Goal: Use online tool/utility: Utilize a website feature to perform a specific function

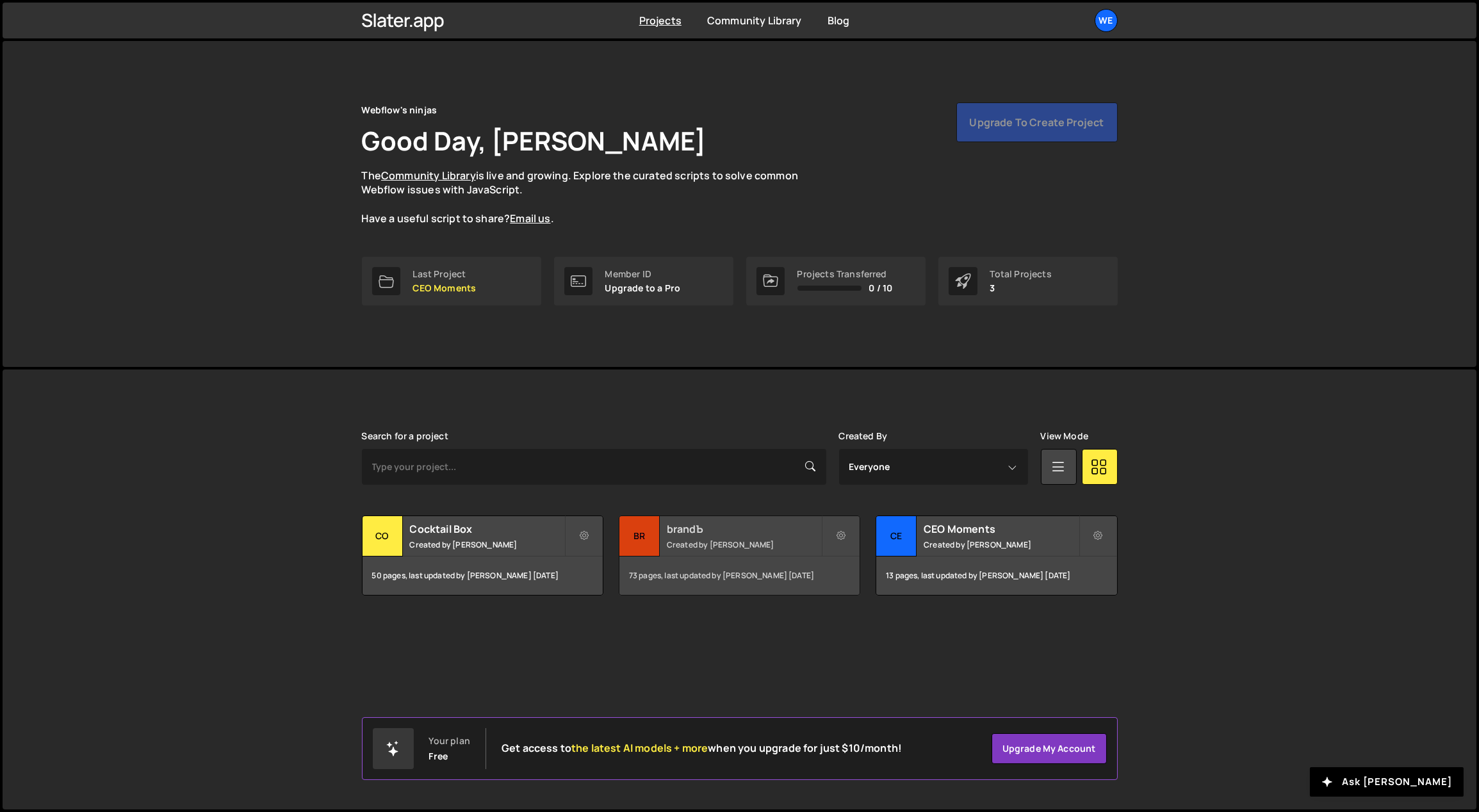
click at [697, 537] on div "brandЪ Created by [PERSON_NAME]" at bounding box center [739, 535] width 240 height 40
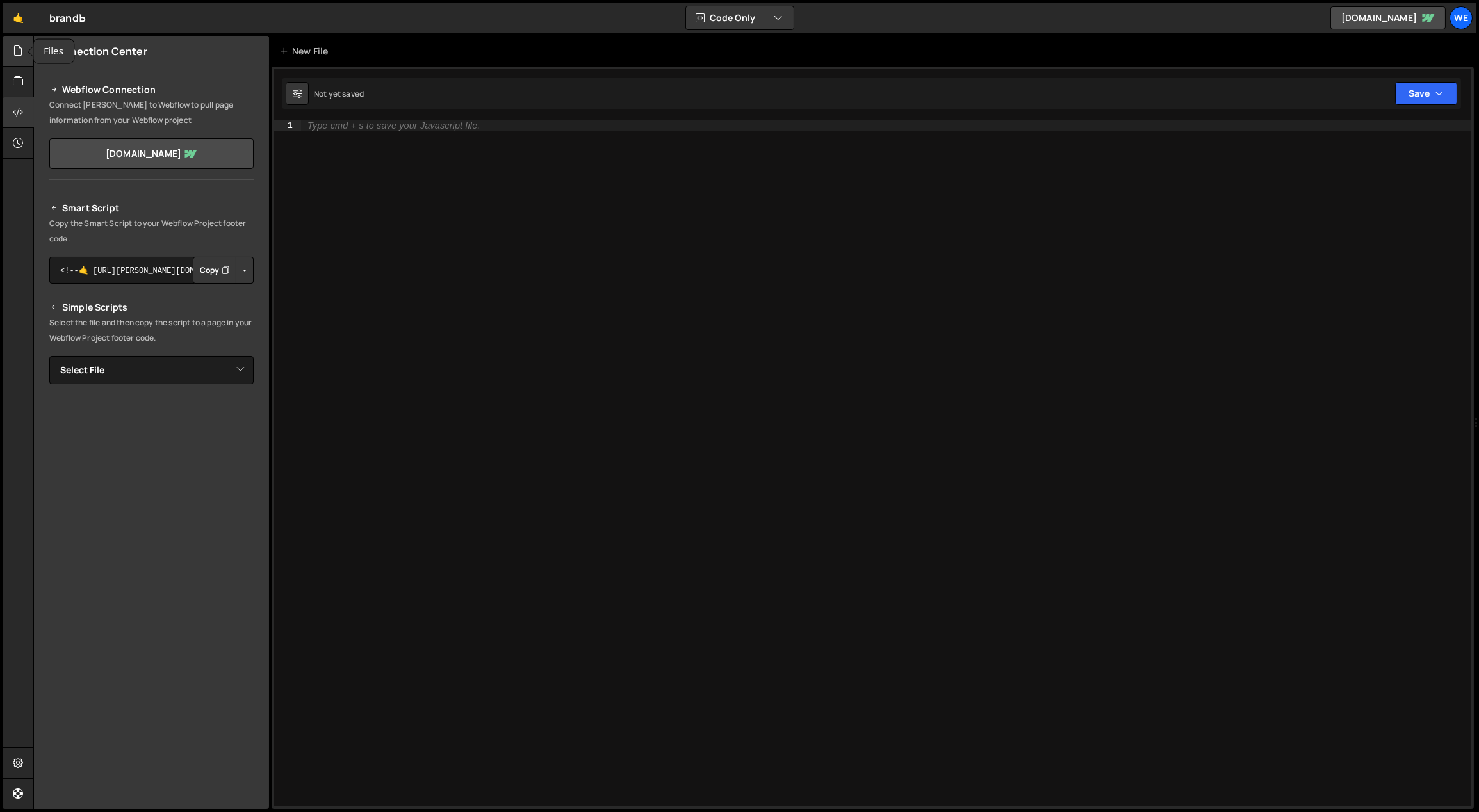
click at [18, 53] on icon at bounding box center [17, 50] width 11 height 14
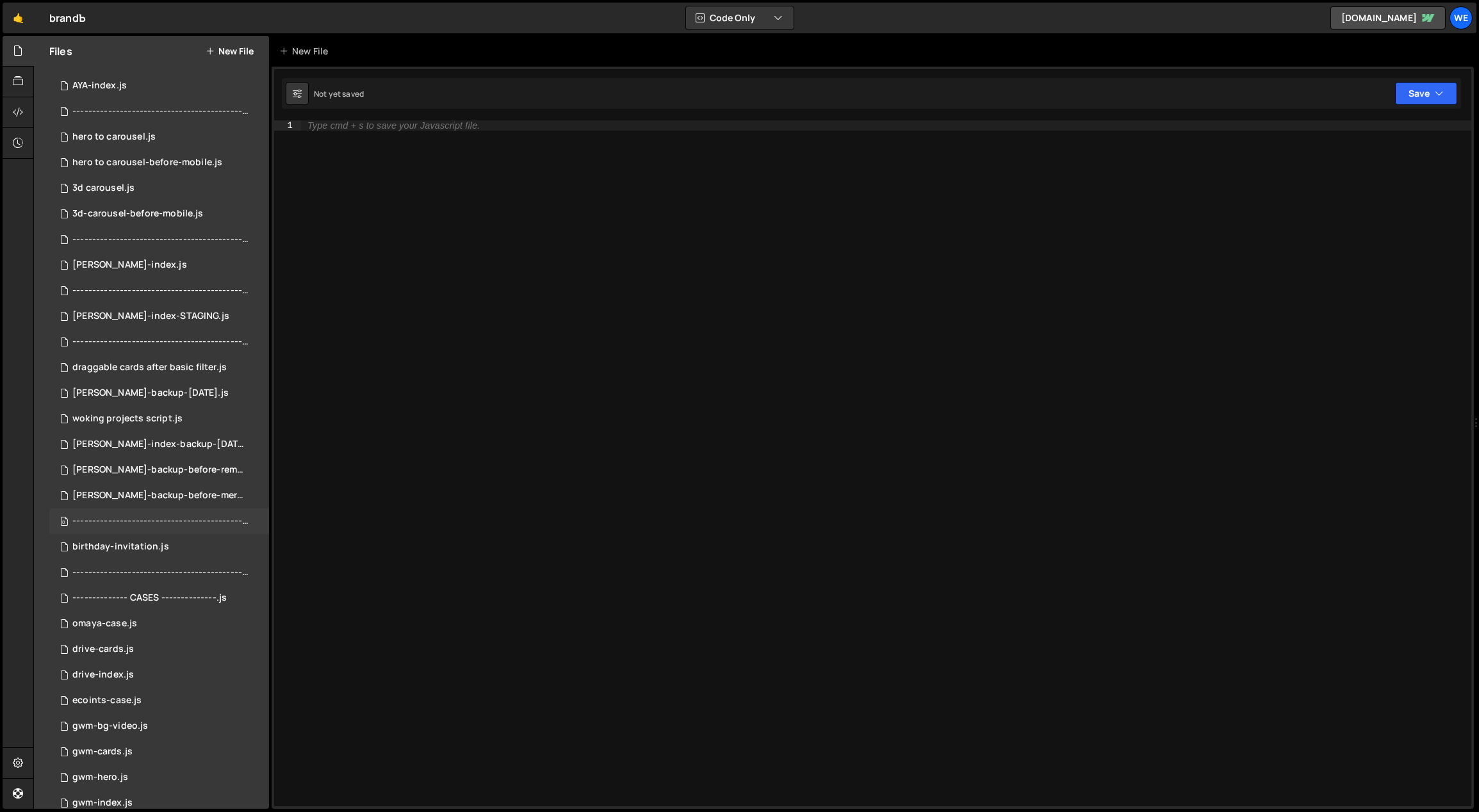
scroll to position [185, 0]
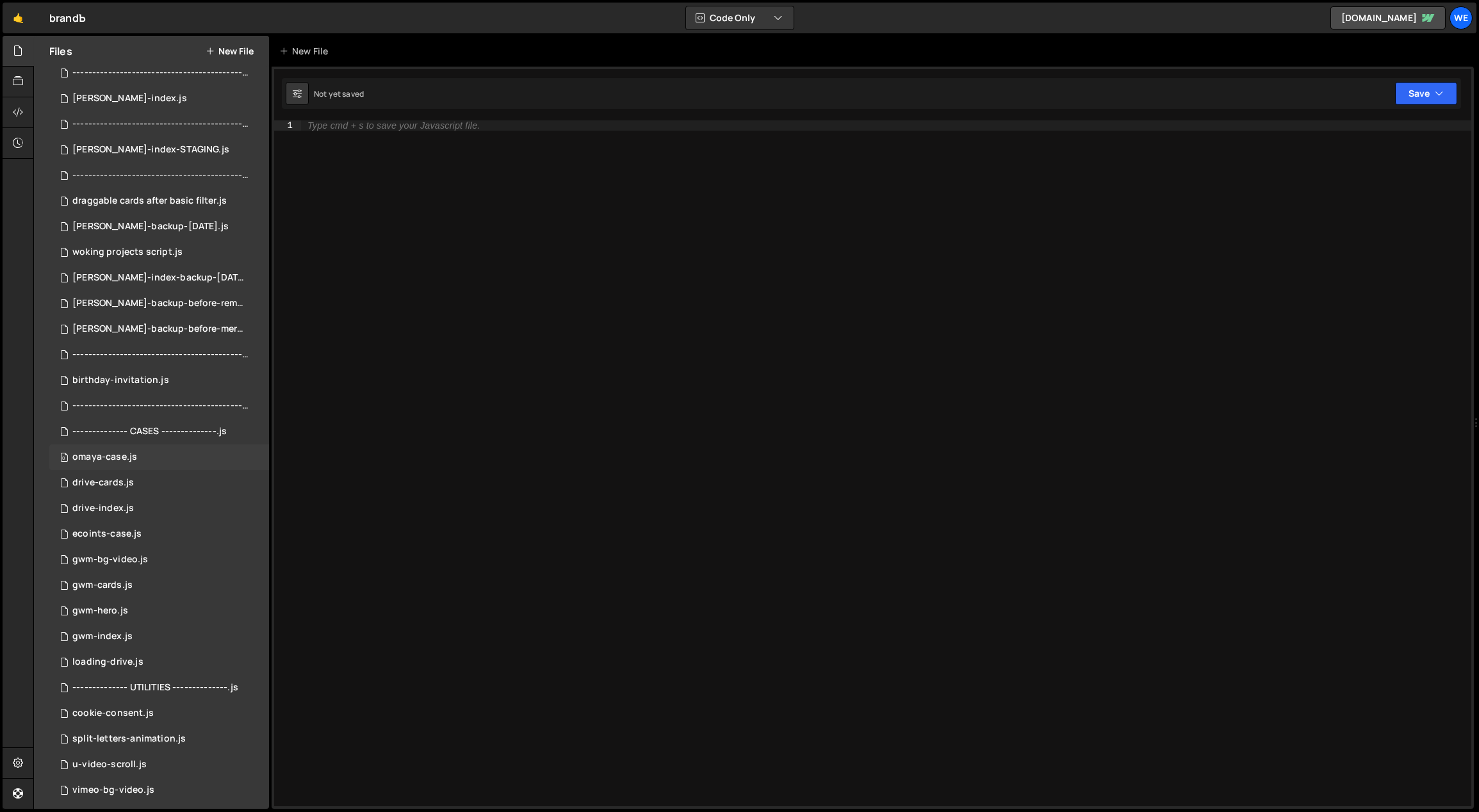
click at [156, 460] on div "0 omaya-case.js 0" at bounding box center [159, 457] width 220 height 26
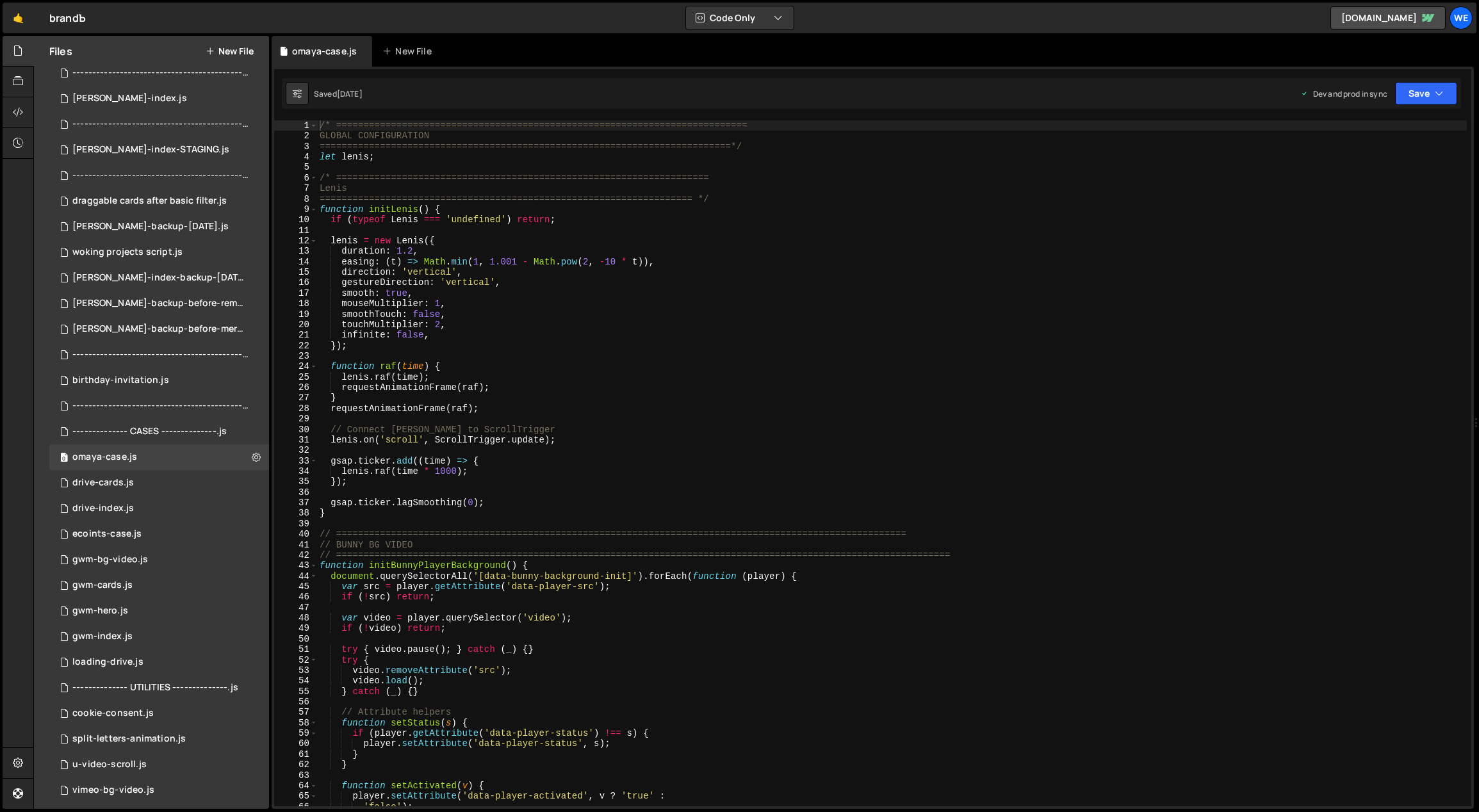
type textarea "});"
click at [718, 486] on div "/* =========================================================================== …" at bounding box center [892, 474] width 1150 height 707
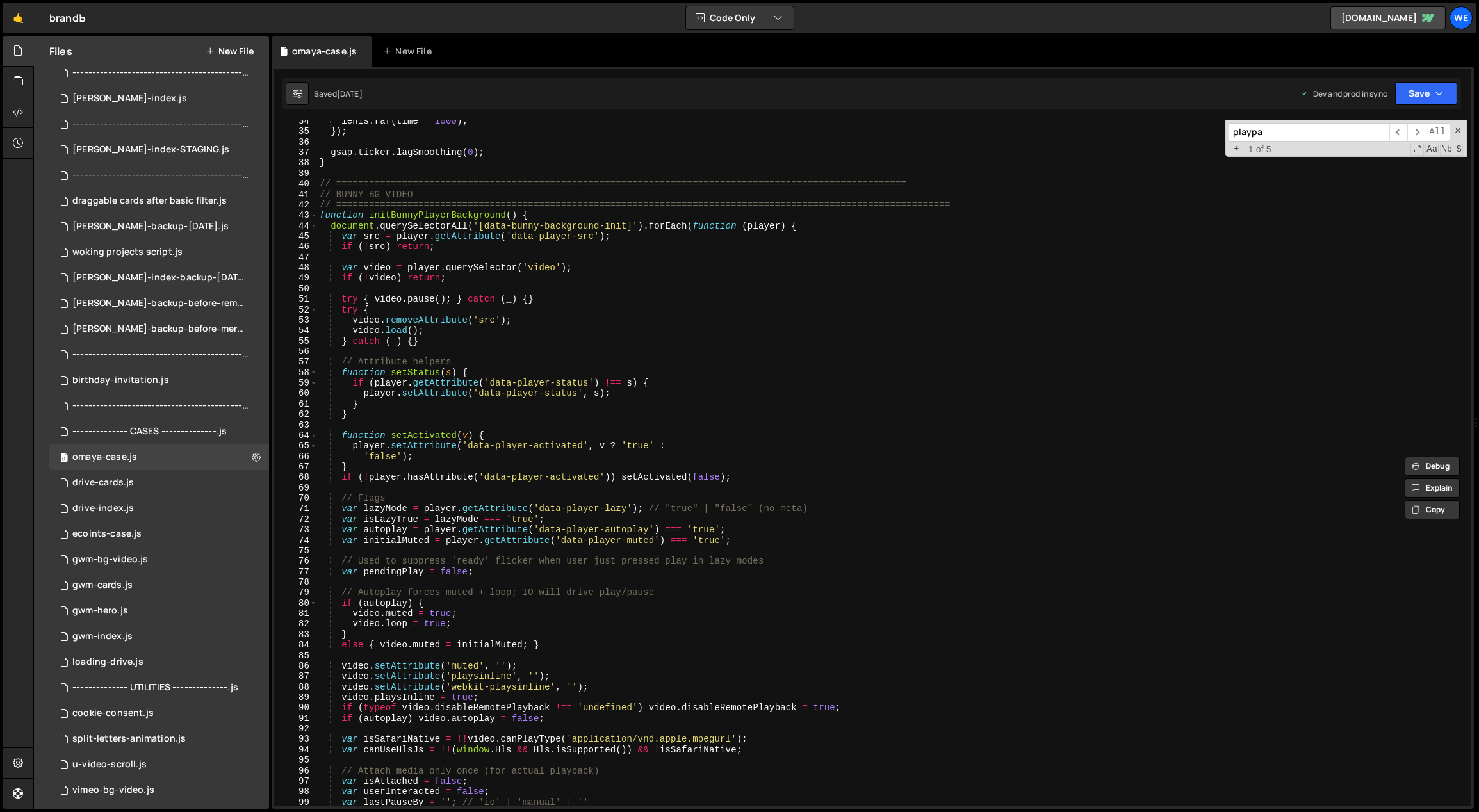
scroll to position [115, 0]
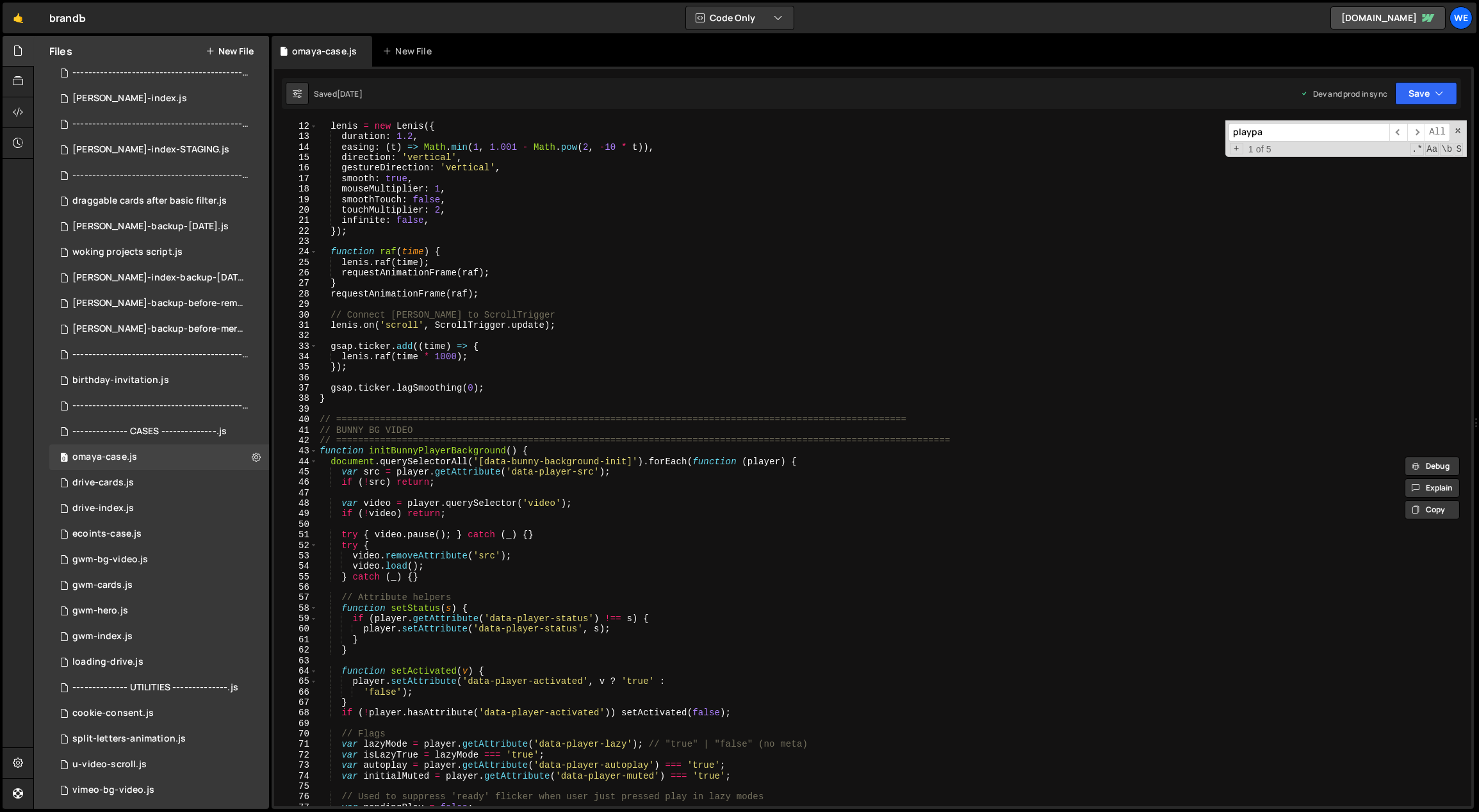
type input "playpa"
type textarea "if (!video) return;"
click at [533, 516] on div "lenis = new Lenis ({ duration : 1.2 , easing : ( t ) => Math . min ( 1 , 1.001 …" at bounding box center [892, 464] width 1150 height 707
type input "c"
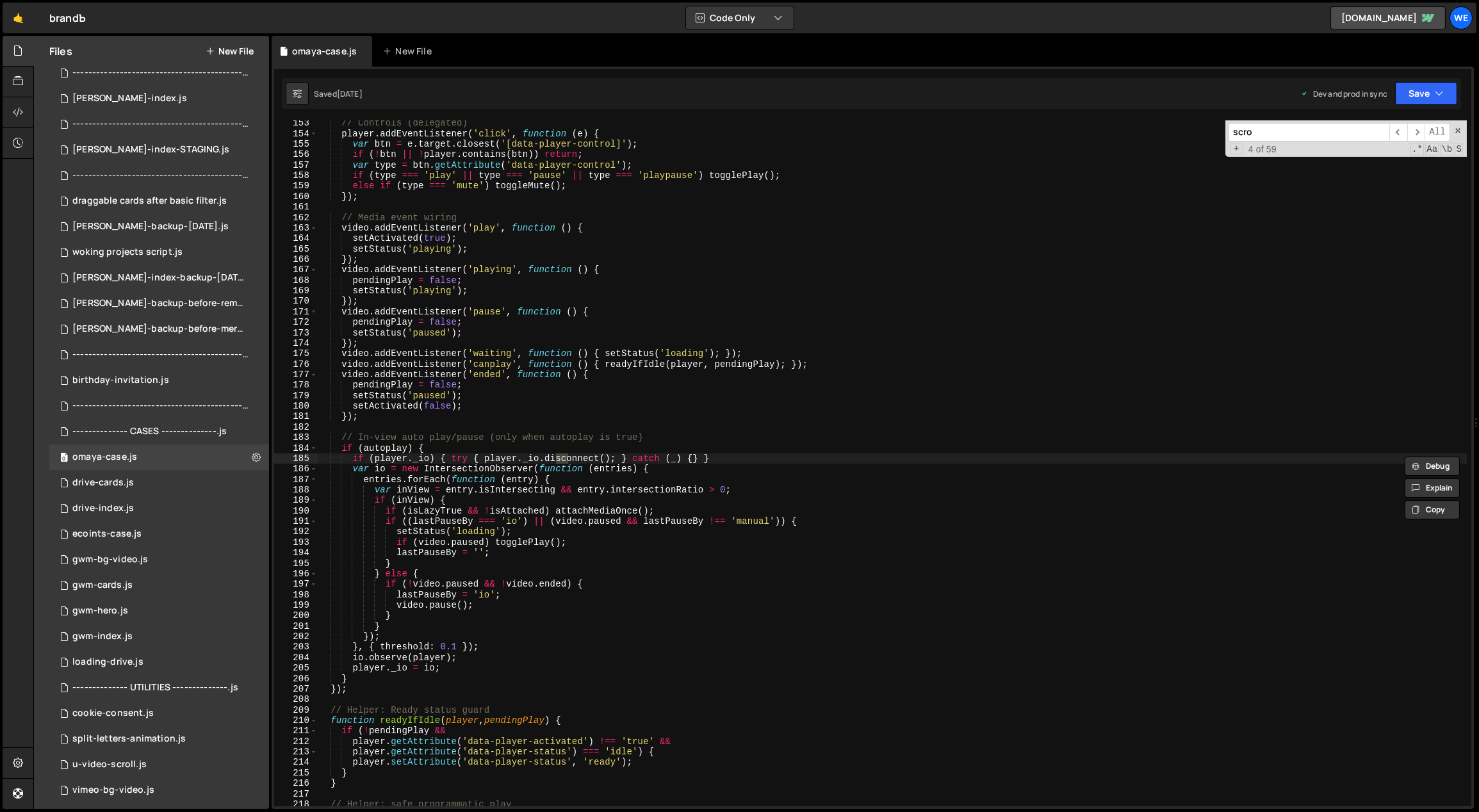
scroll to position [2055, 0]
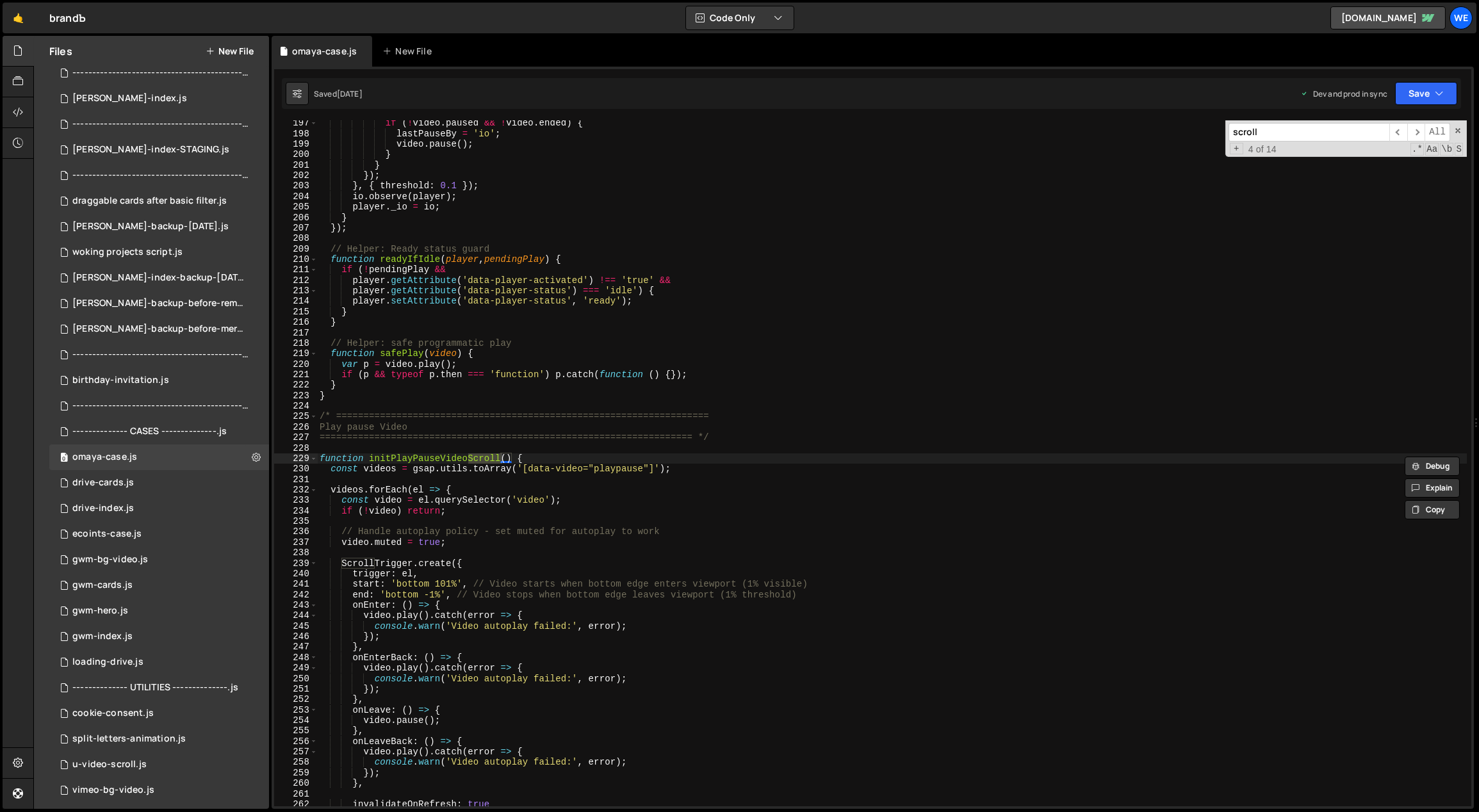
type input "scroll"
click at [721, 609] on div "if ( ! video . paused && ! video . ended ) { lastPauseBy = 'io' ; video . pause…" at bounding box center [892, 471] width 1150 height 707
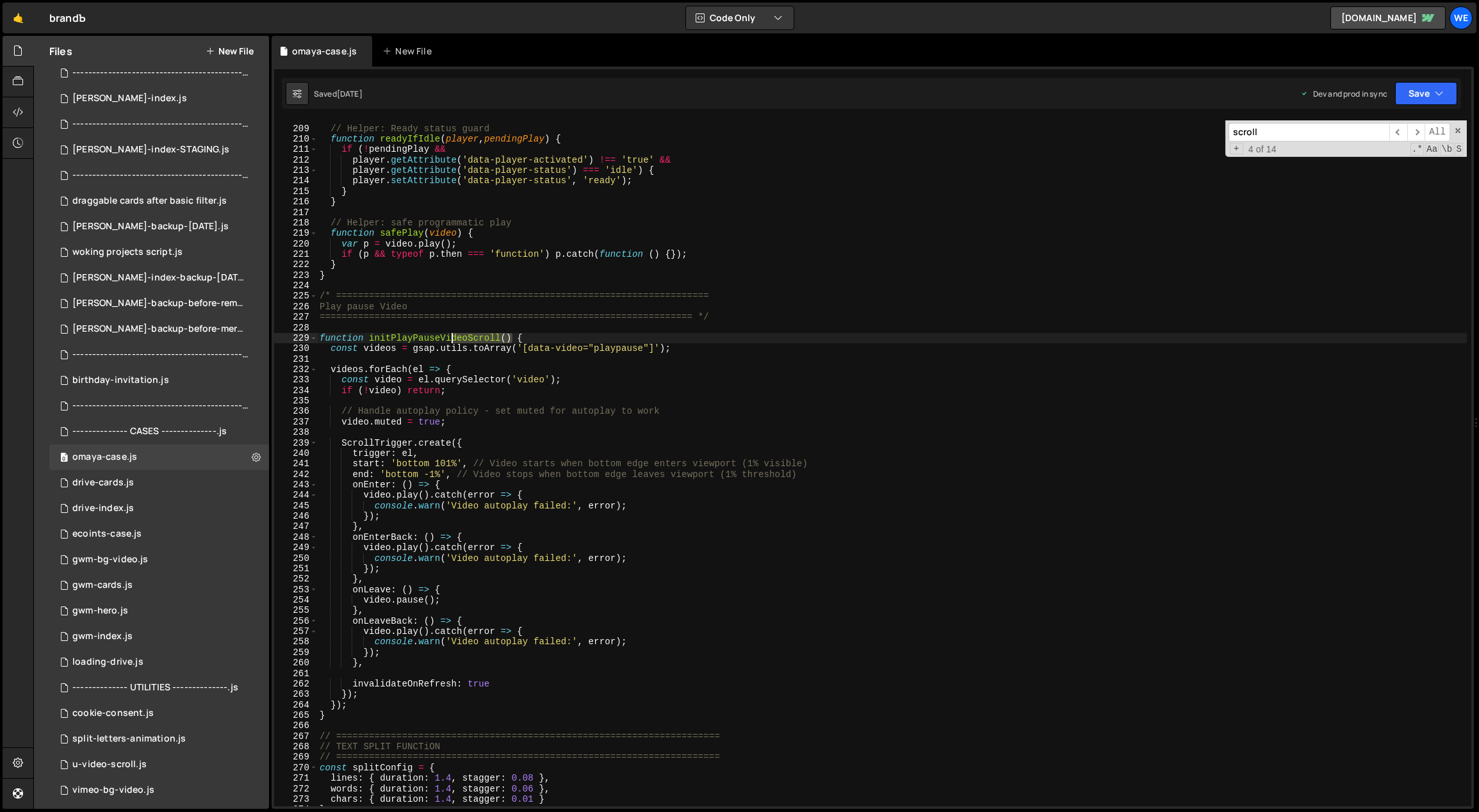
drag, startPoint x: 510, startPoint y: 336, endPoint x: 424, endPoint y: 339, distance: 86.1
click at [425, 339] on div "// Helper: Ready status guard function readyIfIdle ( player , pendingPlay ) { i…" at bounding box center [892, 466] width 1150 height 707
type textarea "function initPlayPauseVideoScroll() {"
type input "useVideoScroll()"
click at [1417, 130] on span "​" at bounding box center [1415, 131] width 18 height 18
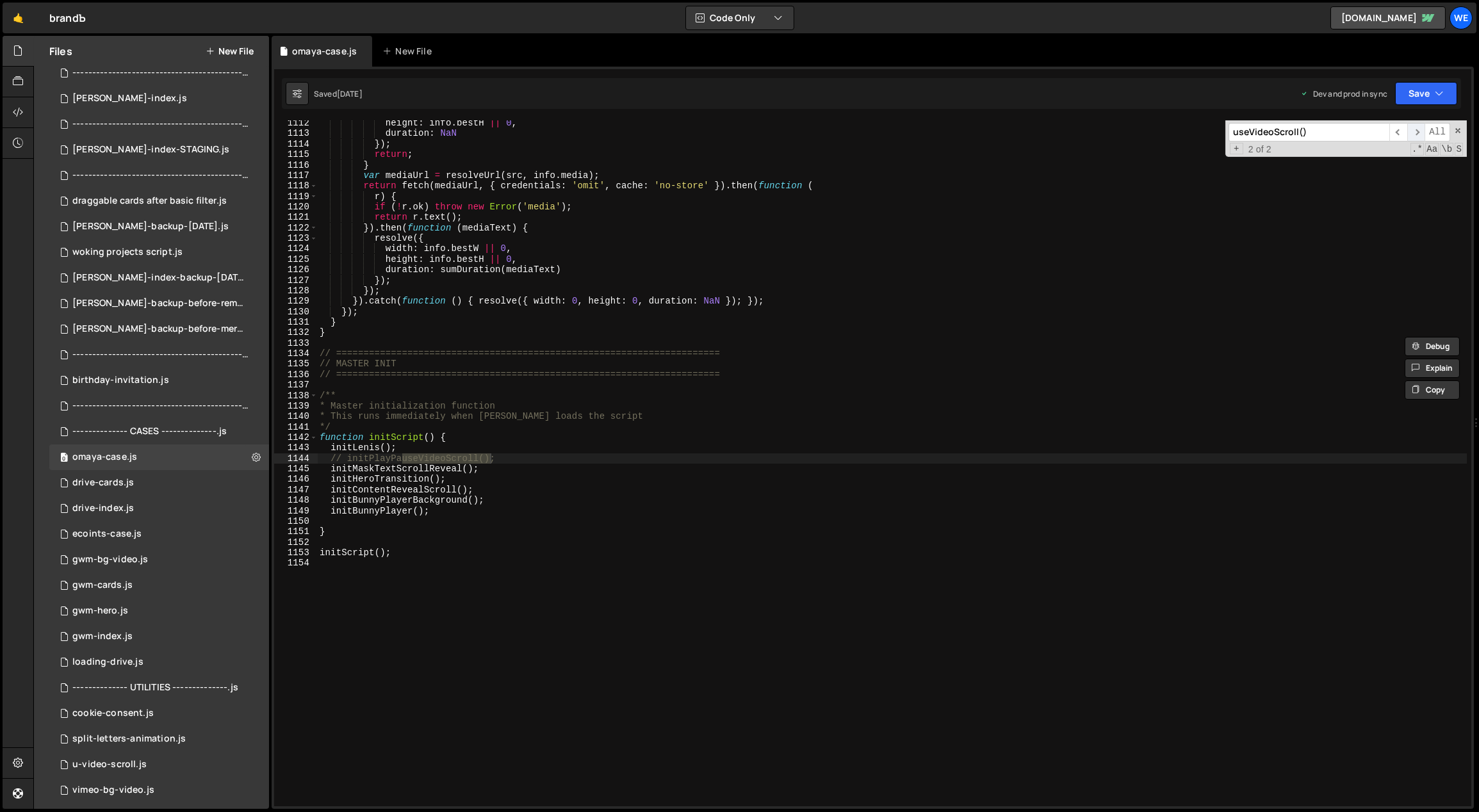
scroll to position [11639, 0]
type textarea "initBunnyPlayer();"
click at [662, 509] on div "height : info . bestH || 0 , duration : NaN }) ; return ; } var mediaUrl = reso…" at bounding box center [892, 471] width 1150 height 707
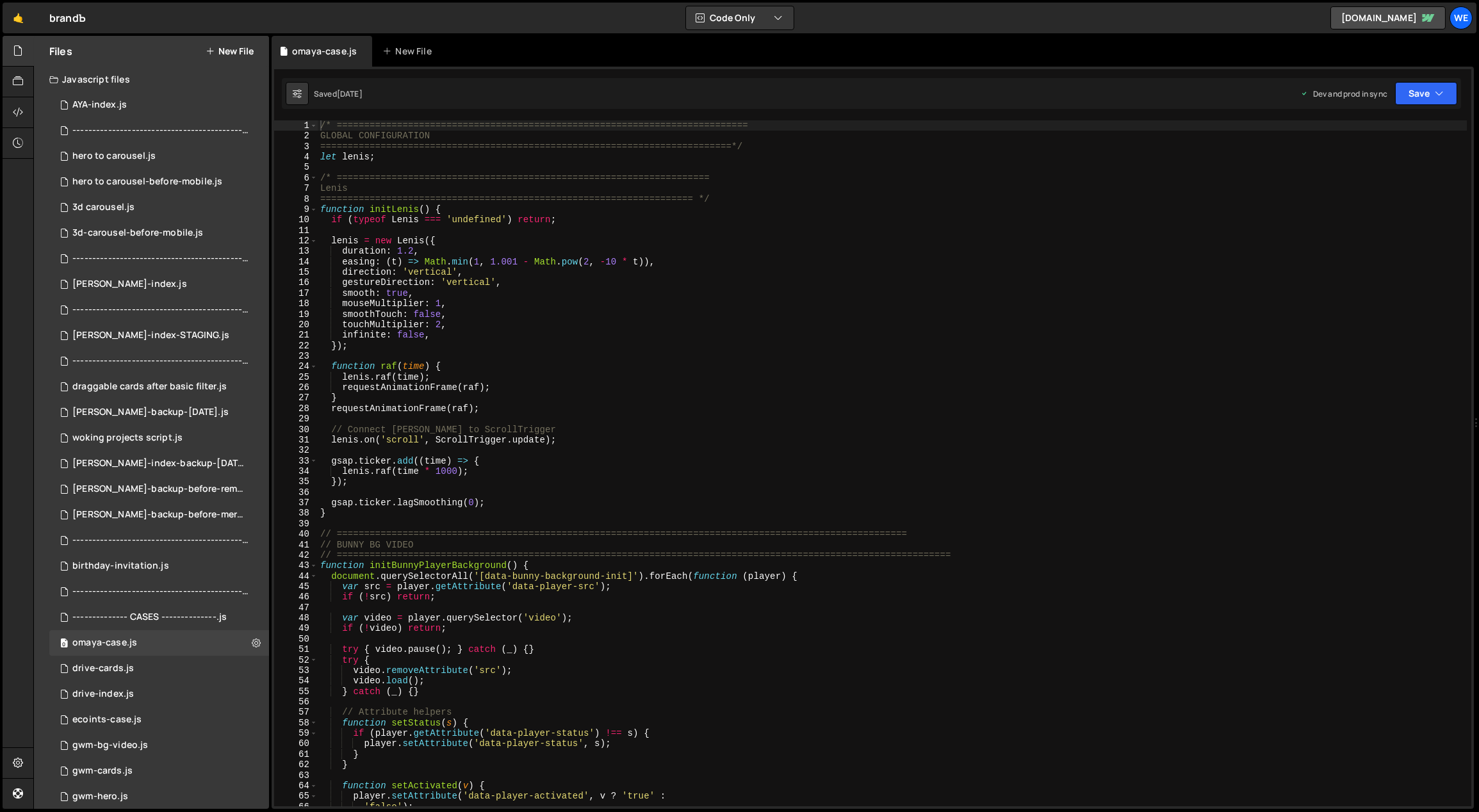
type textarea "// ============================================================================…"
click at [602, 532] on div "/* =========================================================================== …" at bounding box center [891, 474] width 1149 height 707
click at [153, 644] on div "0 omaya-case.js 0" at bounding box center [159, 642] width 220 height 26
click at [567, 454] on div "/* =========================================================================== …" at bounding box center [891, 474] width 1149 height 707
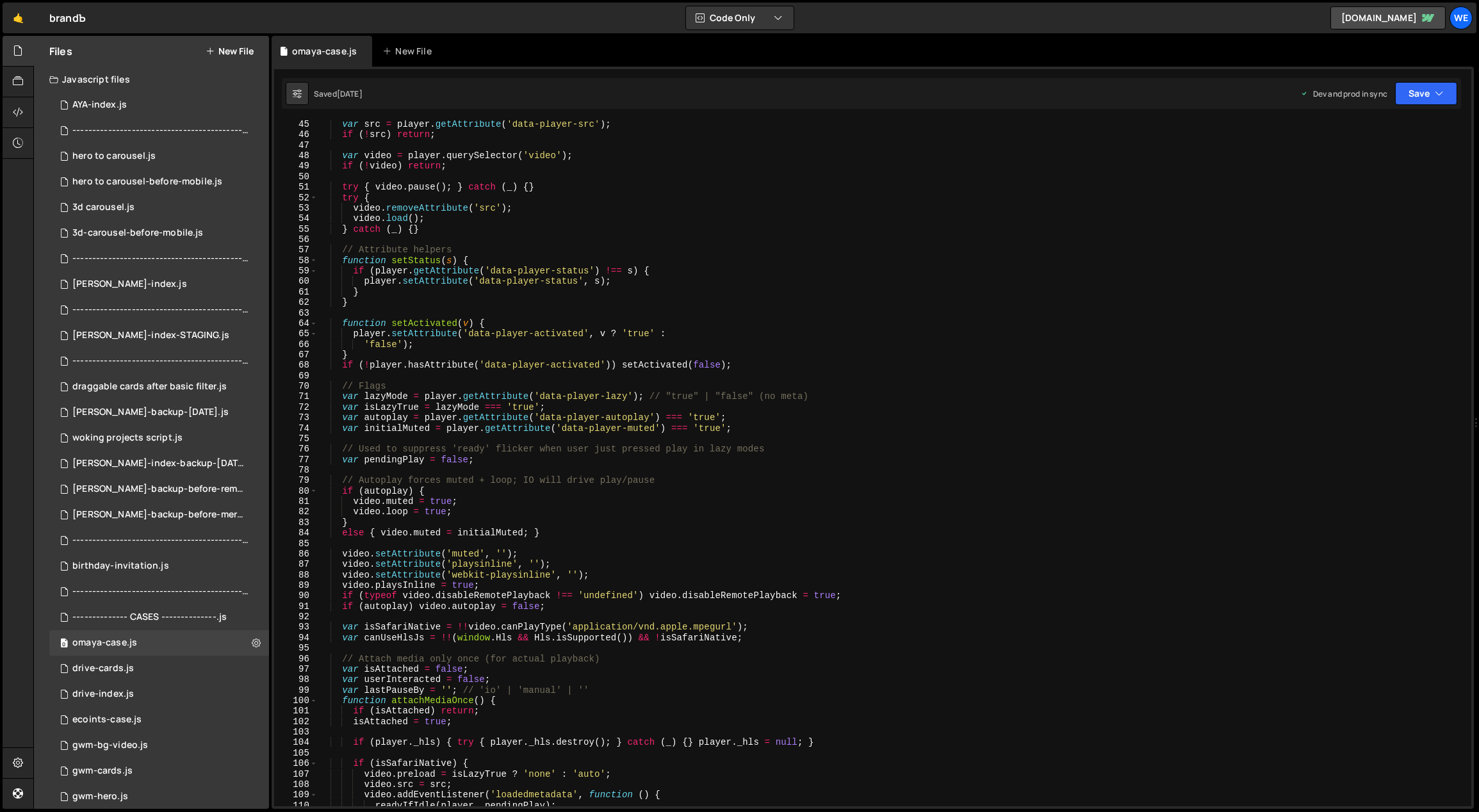
scroll to position [804, 0]
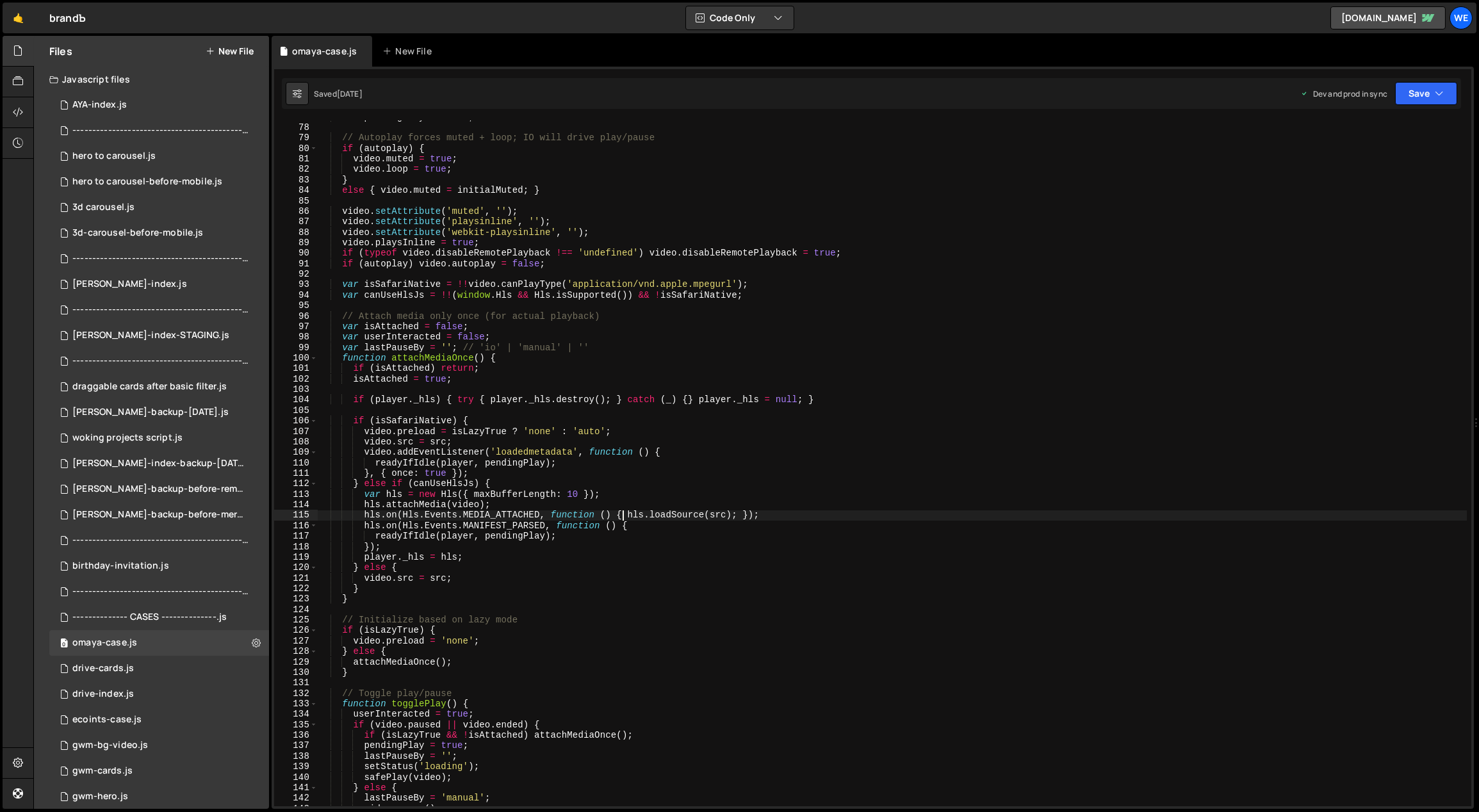
click at [621, 515] on div "var pendingPlay = false ; // Autoplay forces muted + loop; IO will drive play/p…" at bounding box center [891, 465] width 1149 height 707
type textarea "hls.on(Hls.Events.MEDIA_ATTACHED, function () { hls.loadSource(src); });"
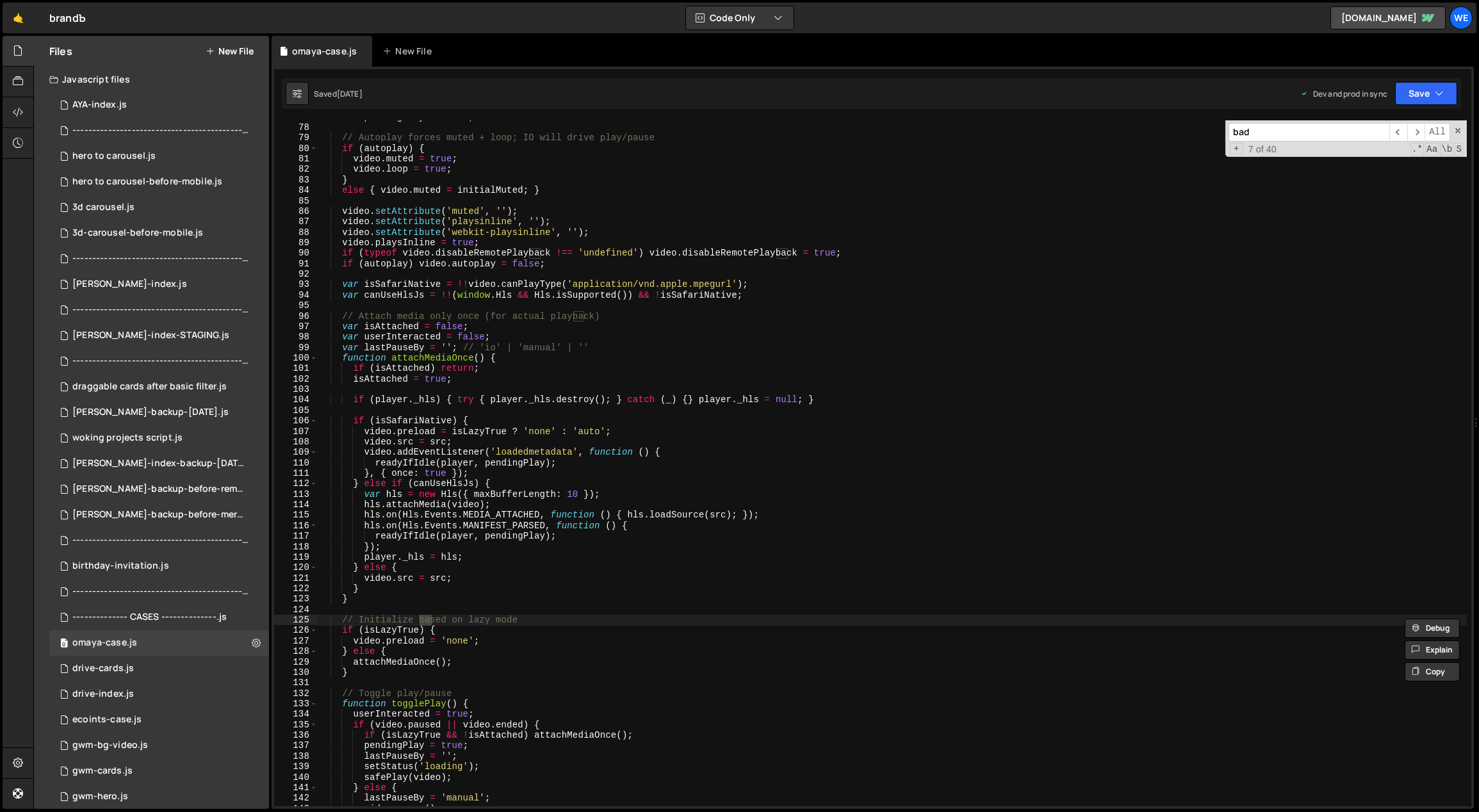
scroll to position [3165, 0]
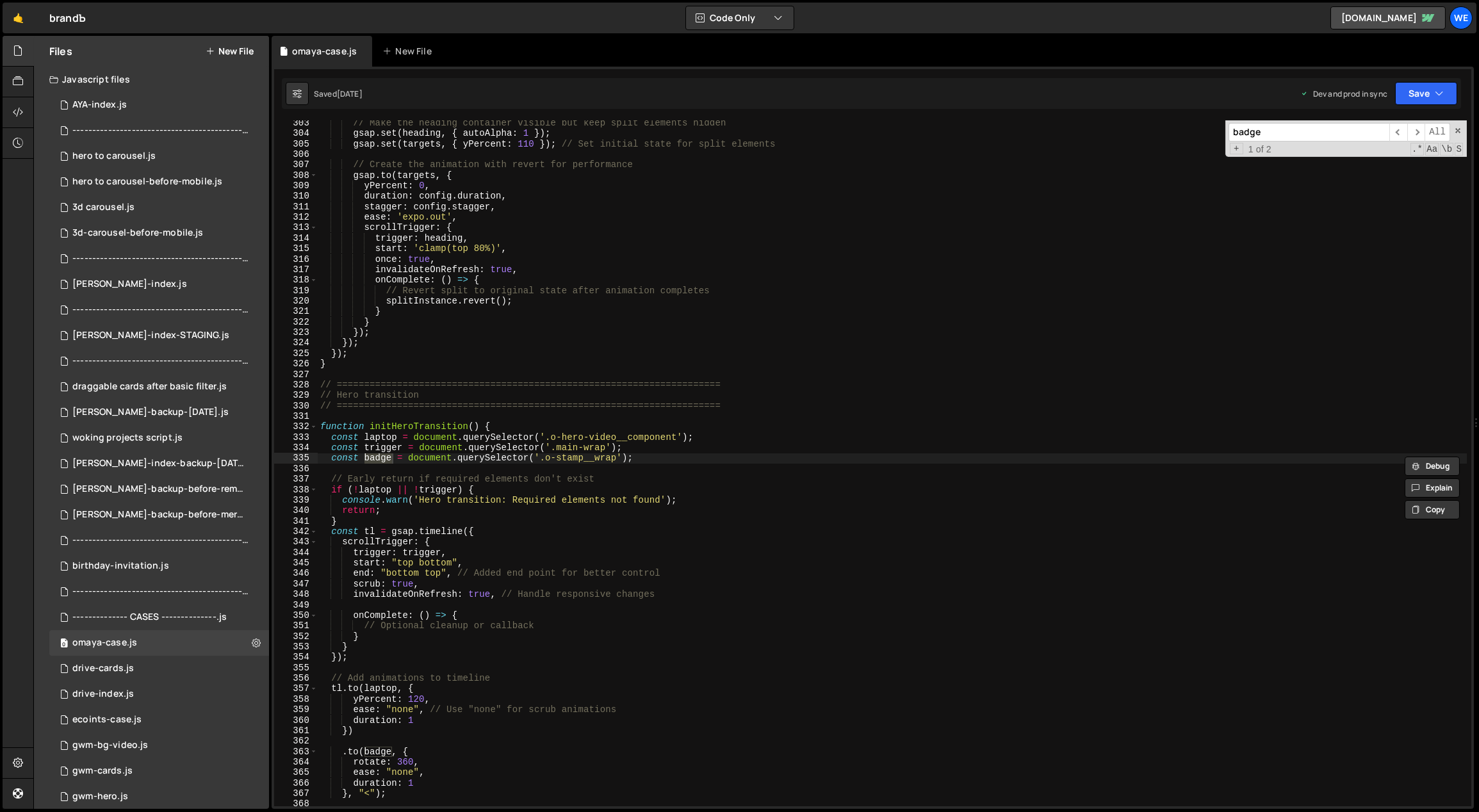
type input "badge"
click at [520, 593] on div "// Make the heading container visible but keep split elements hidden gsap . set…" at bounding box center [891, 471] width 1149 height 707
click at [675, 615] on div "// Make the heading container visible but keep split elements hidden gsap . set…" at bounding box center [891, 471] width 1149 height 707
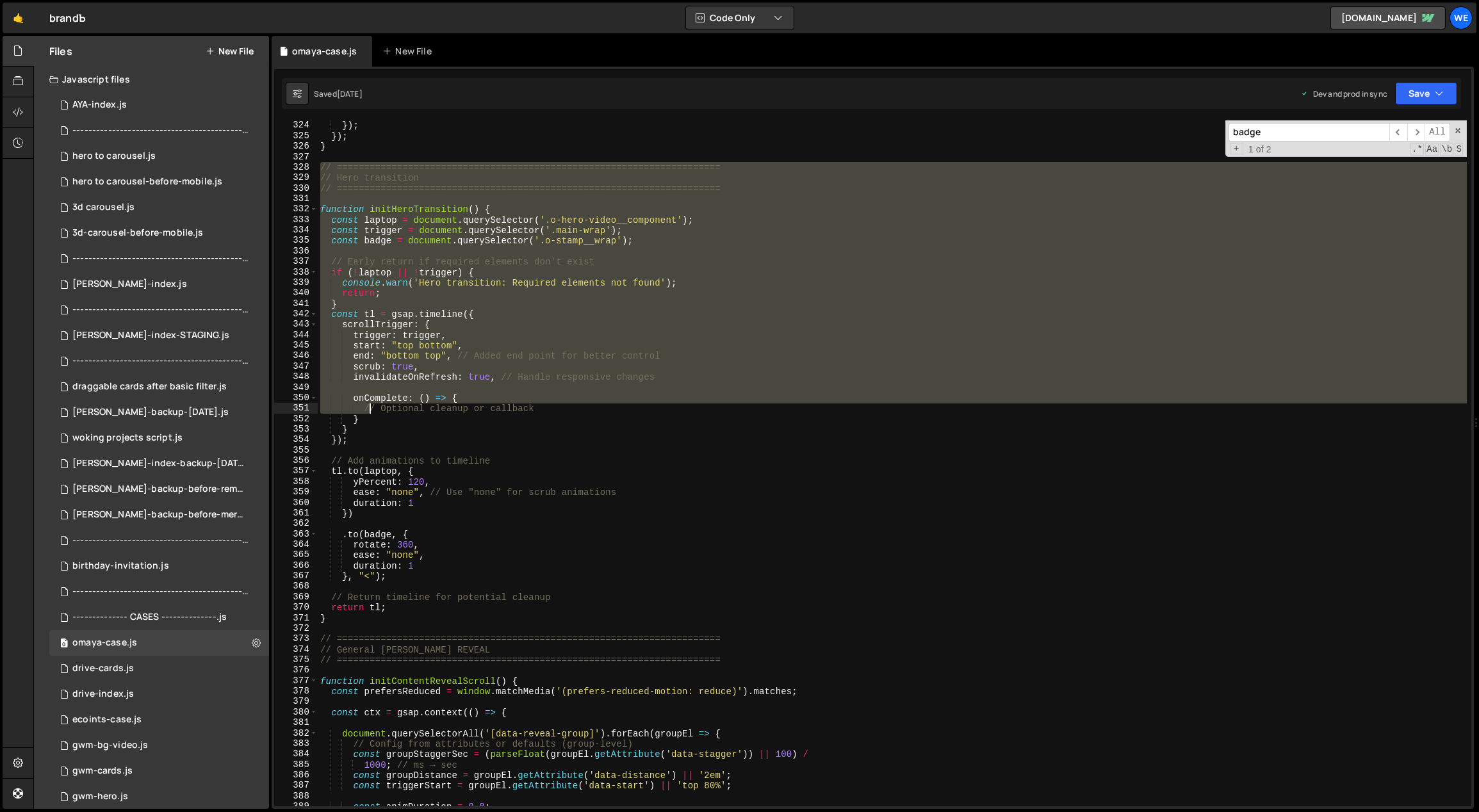
scroll to position [3396, 0]
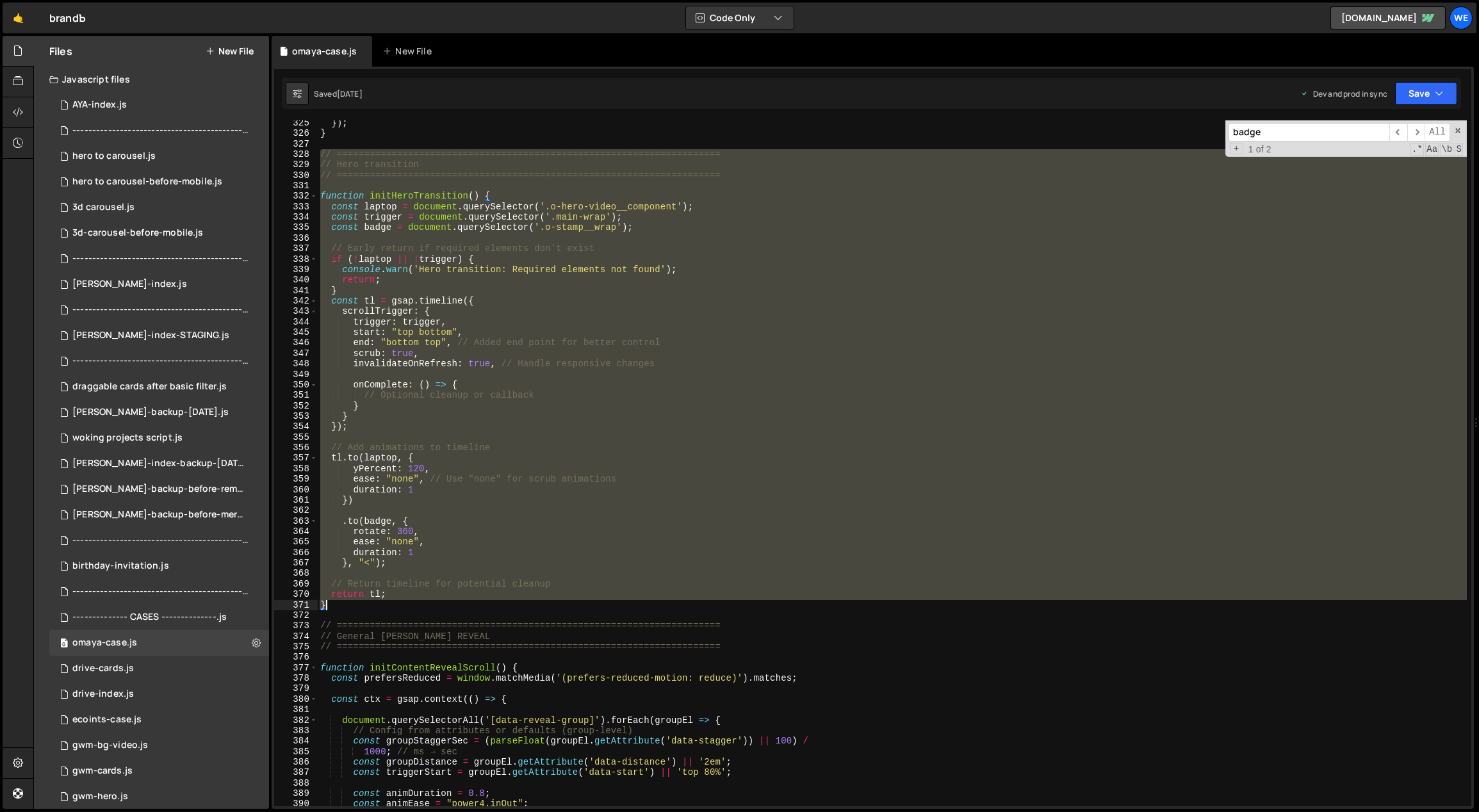
drag, startPoint x: 319, startPoint y: 382, endPoint x: 342, endPoint y: 607, distance: 226.2
click at [341, 607] on div "}) ; } // =====================================================================…" at bounding box center [891, 471] width 1149 height 707
click at [624, 400] on div "}) ; } // =====================================================================…" at bounding box center [891, 463] width 1149 height 686
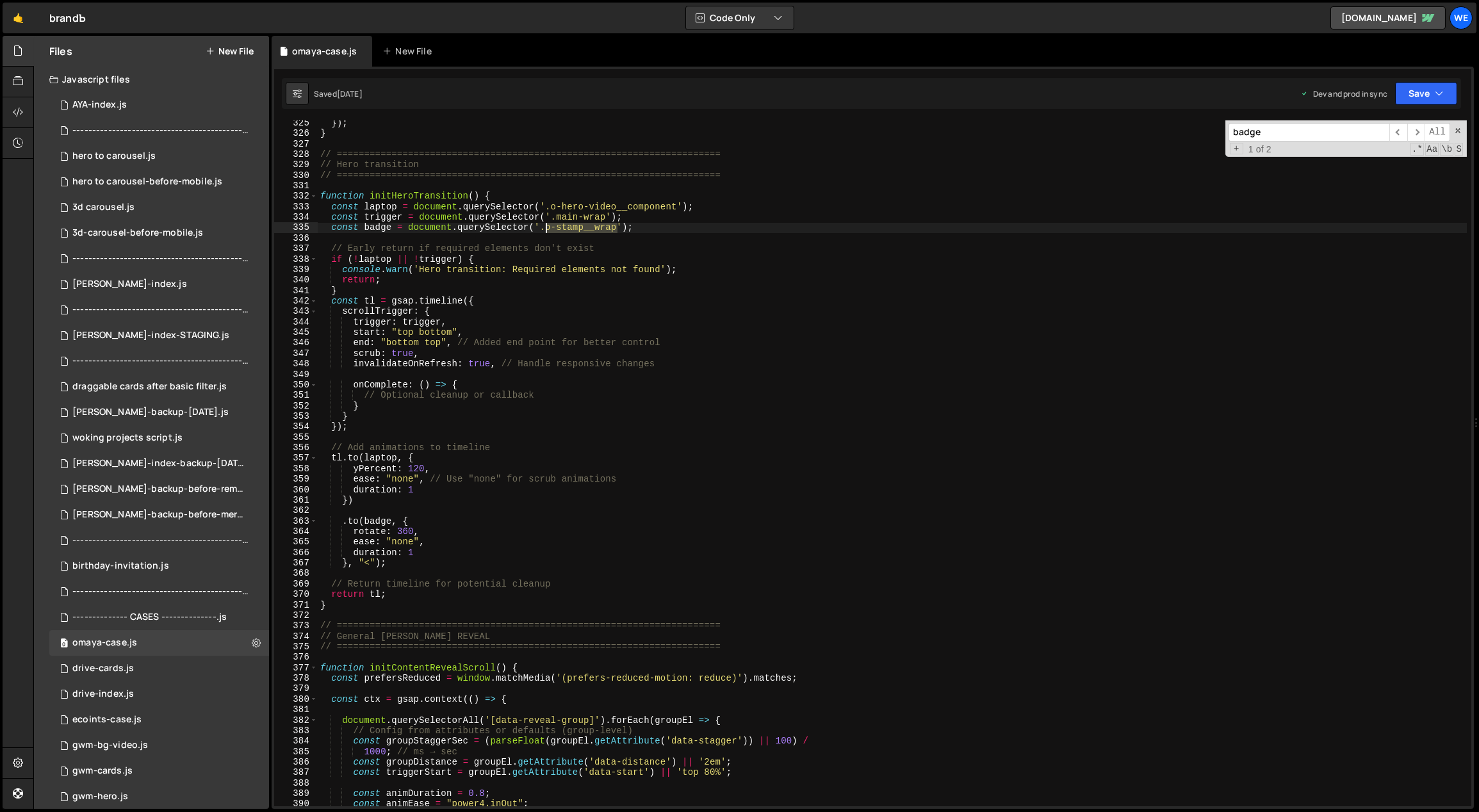
drag, startPoint x: 615, startPoint y: 229, endPoint x: 548, endPoint y: 228, distance: 67.0
click at [548, 228] on div "}) ; } // =====================================================================…" at bounding box center [891, 471] width 1149 height 707
drag, startPoint x: 606, startPoint y: 218, endPoint x: 559, endPoint y: 220, distance: 47.0
click at [557, 218] on div "}) ; } // =====================================================================…" at bounding box center [891, 471] width 1149 height 707
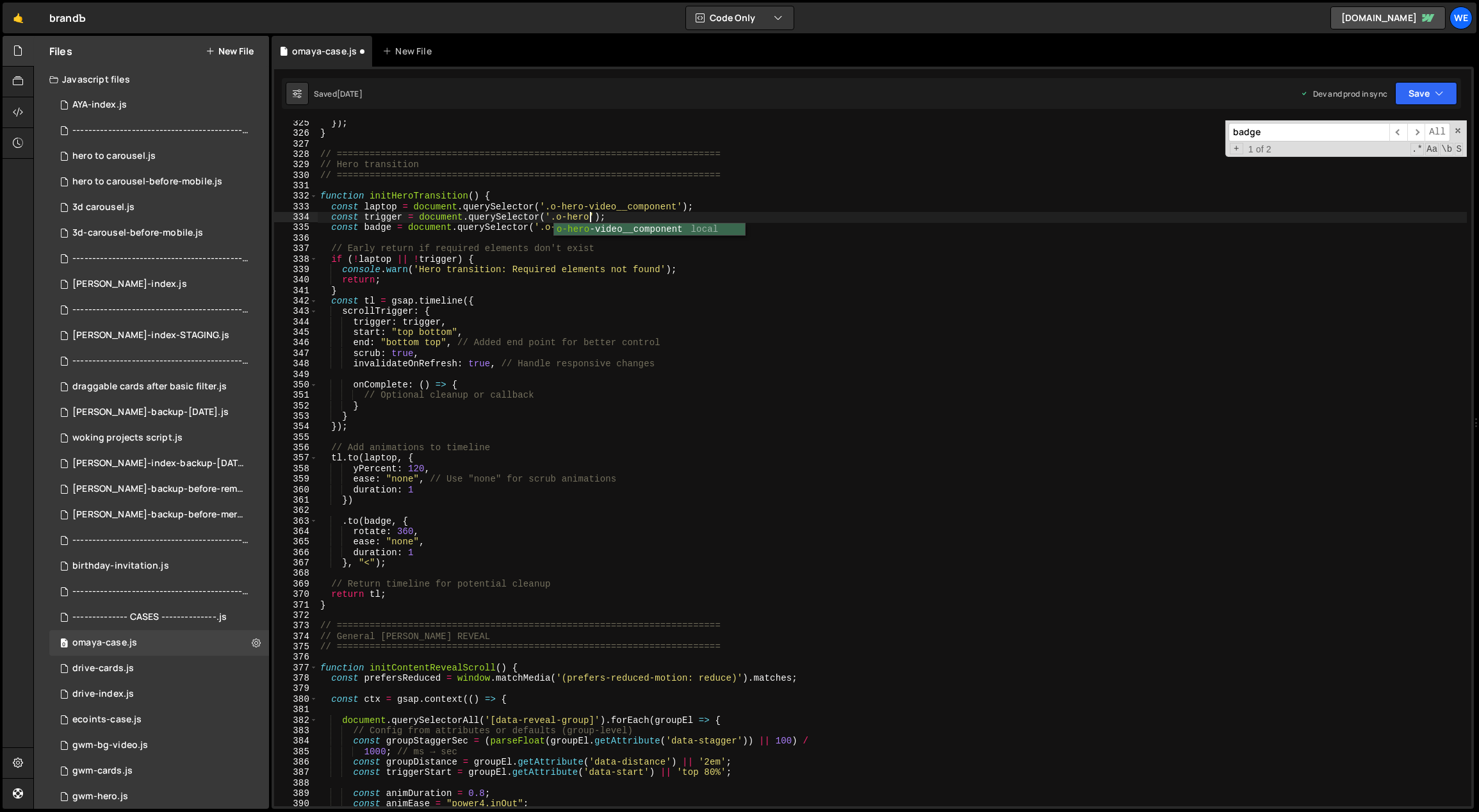
click at [608, 346] on div "}) ; } // =====================================================================…" at bounding box center [891, 471] width 1149 height 707
click at [438, 333] on div "}) ; } // =====================================================================…" at bounding box center [891, 471] width 1149 height 707
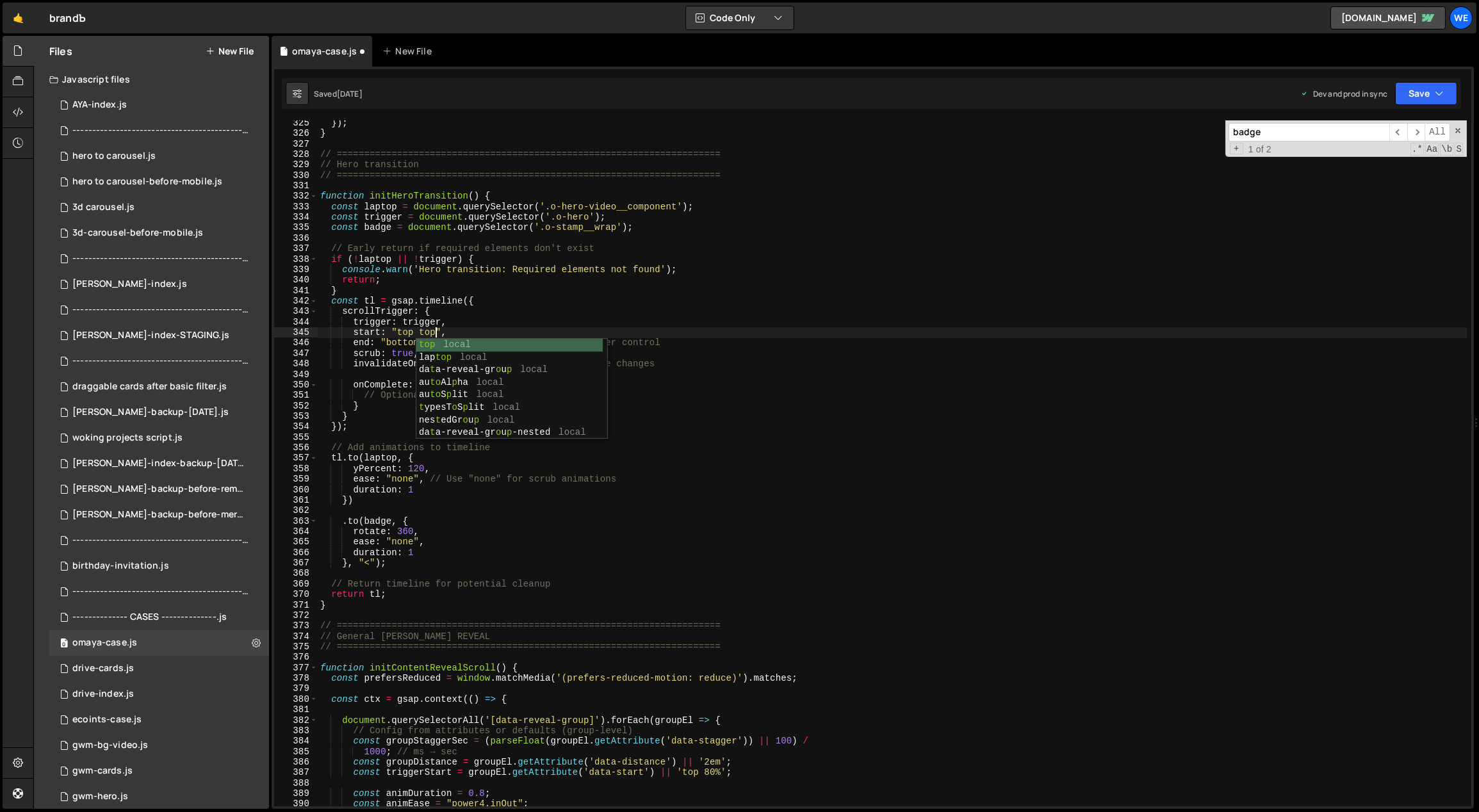
click at [472, 312] on div "}) ; } // =====================================================================…" at bounding box center [891, 471] width 1149 height 707
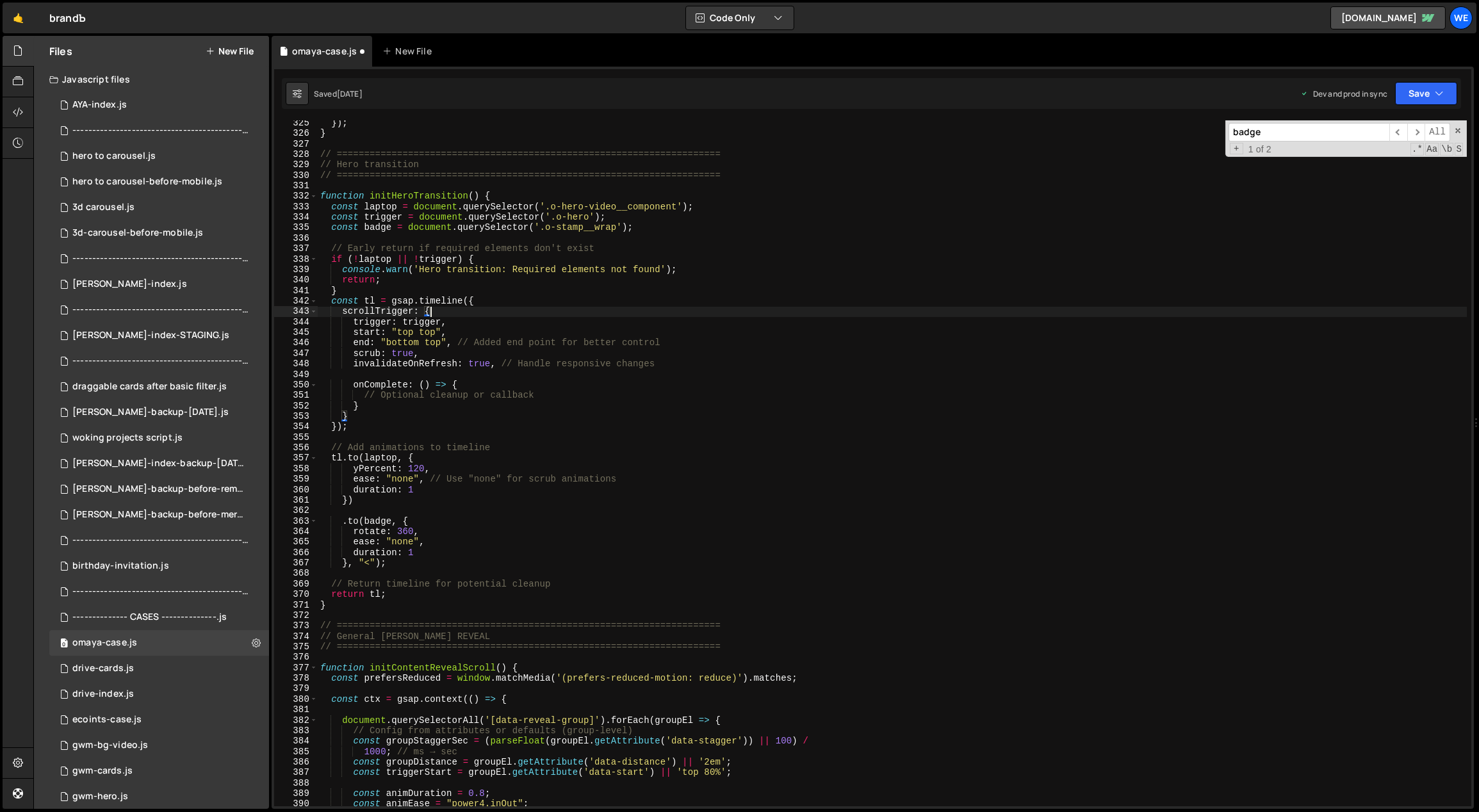
scroll to position [0, 7]
click at [515, 328] on div "}) ; } // =====================================================================…" at bounding box center [891, 471] width 1149 height 707
click at [692, 384] on div "}) ; } // =====================================================================…" at bounding box center [891, 471] width 1149 height 707
type textarea "onComplete: () => {"
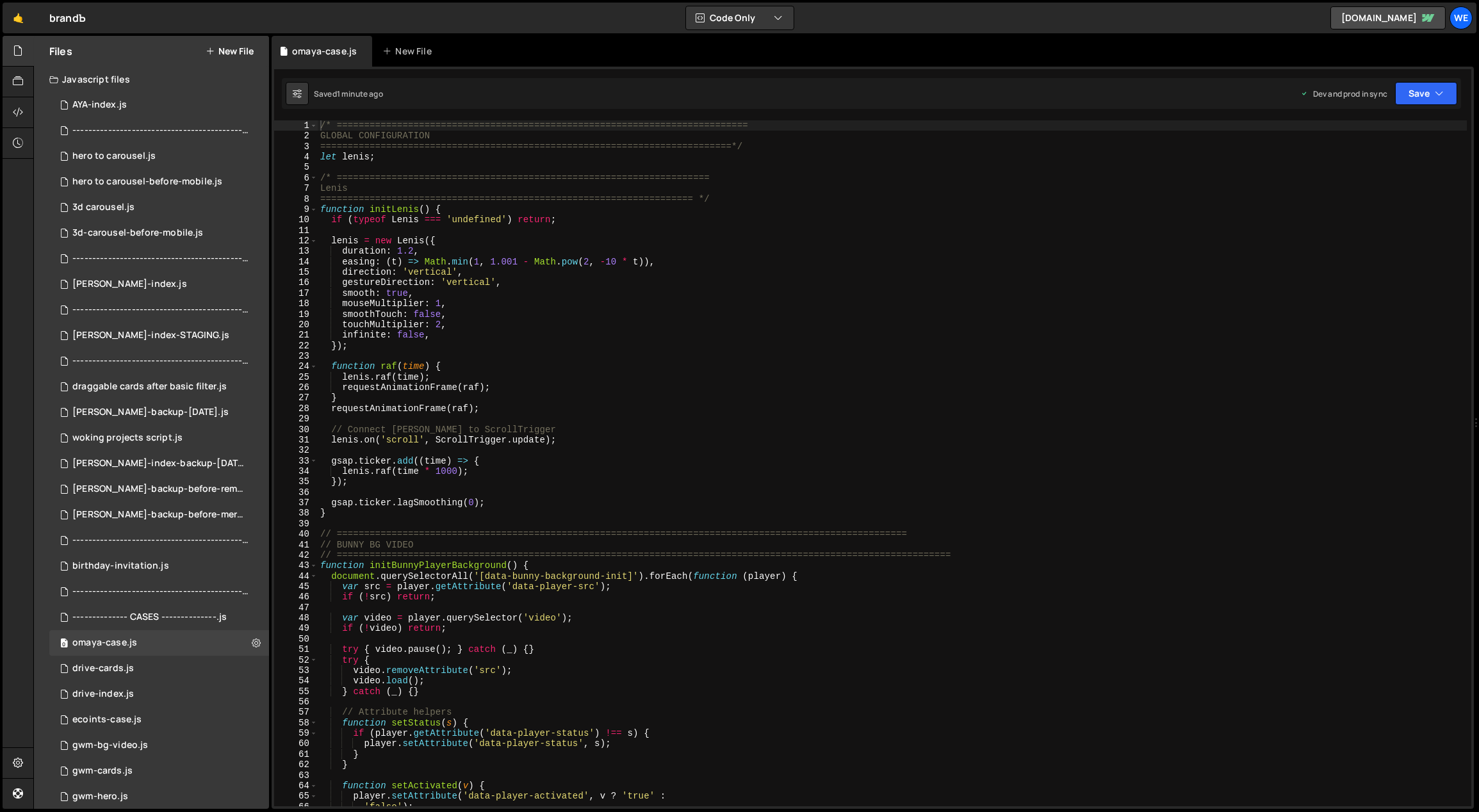
click at [561, 418] on div "/* =========================================================================== …" at bounding box center [891, 474] width 1149 height 707
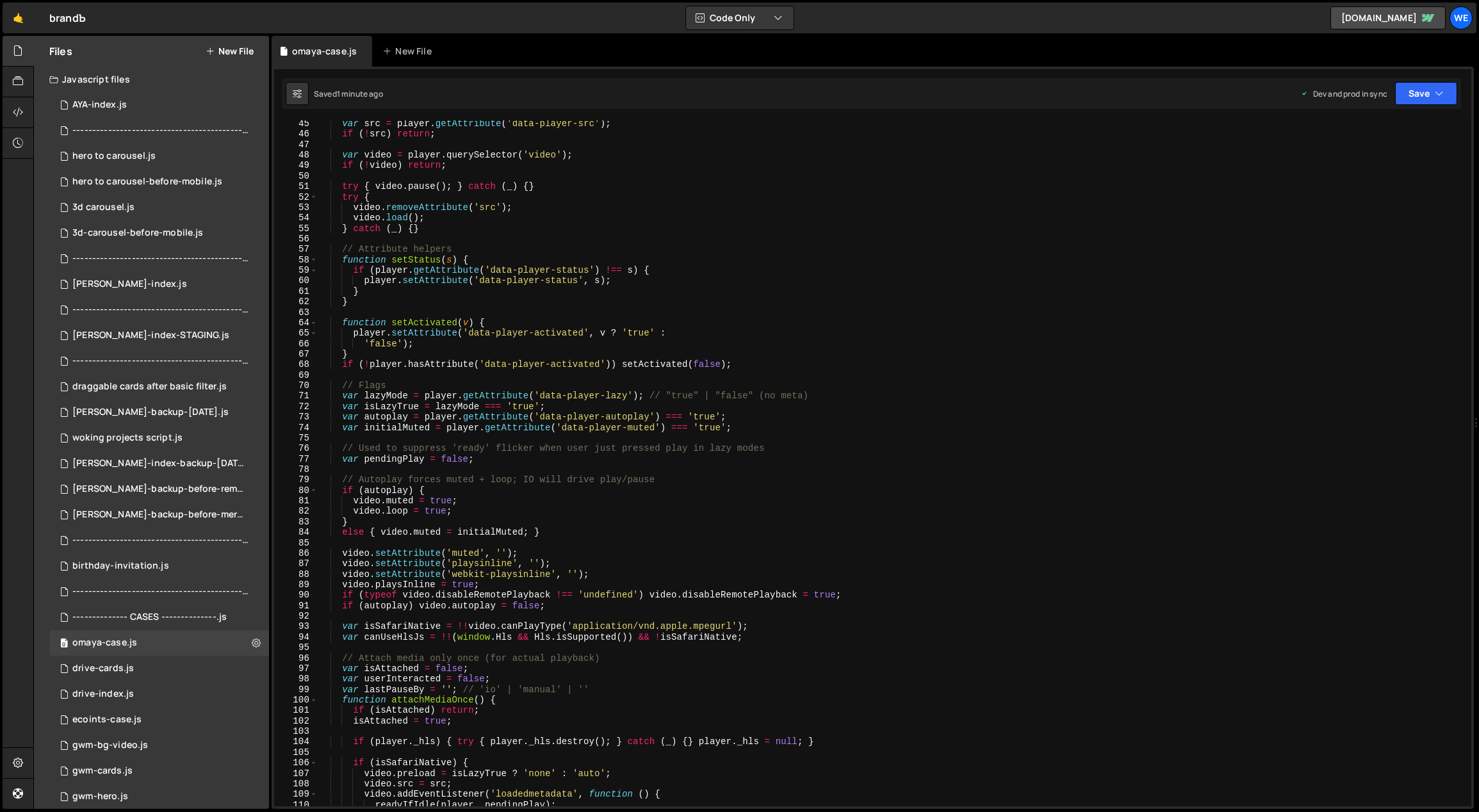
scroll to position [463, 0]
click at [638, 561] on div "var src = player . getAttribute ( 'data-player-src' ) ; if ( ! src ) return ; v…" at bounding box center [891, 472] width 1149 height 707
type textarea "video.setAttribute('playsinline', '');"
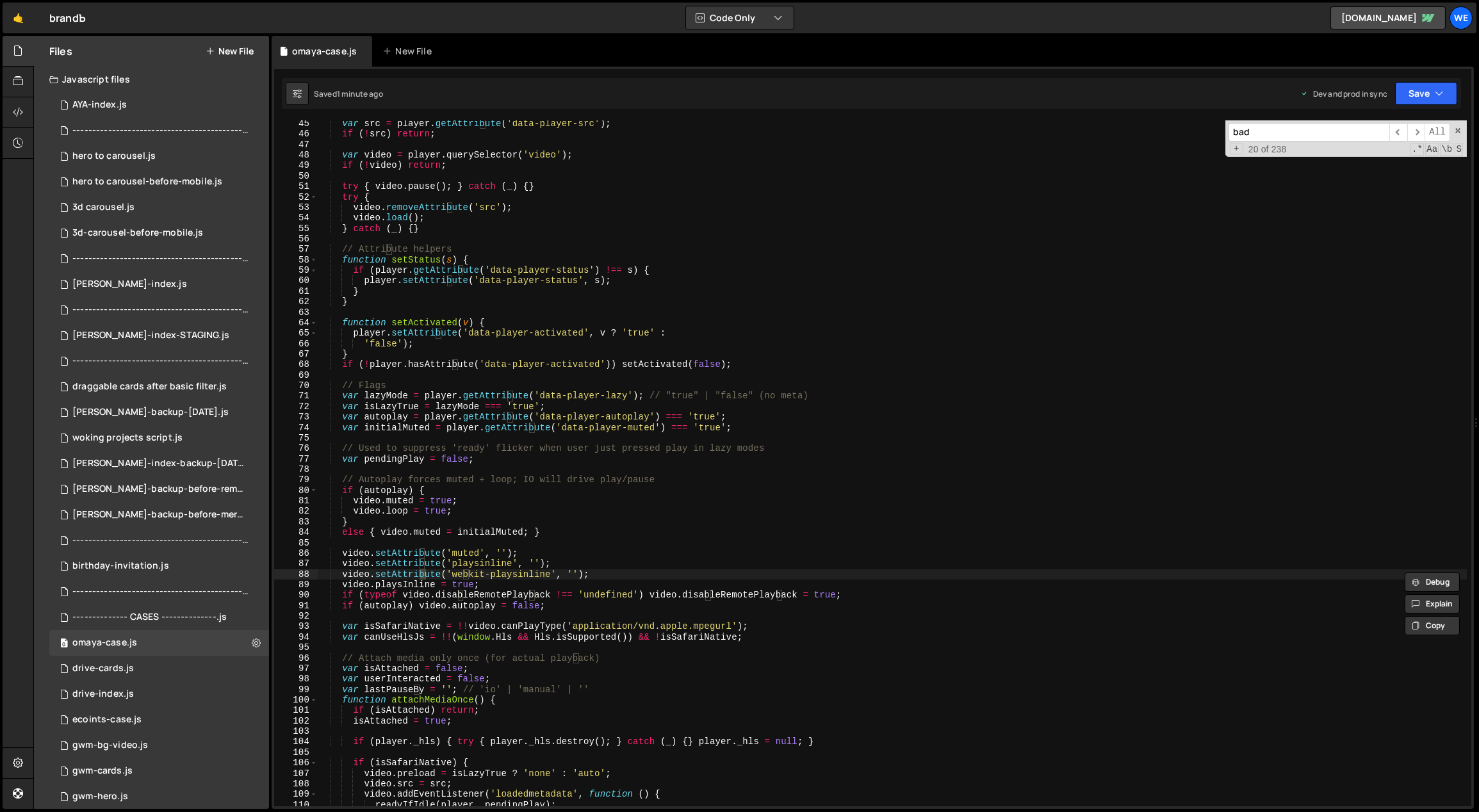
scroll to position [3165, 0]
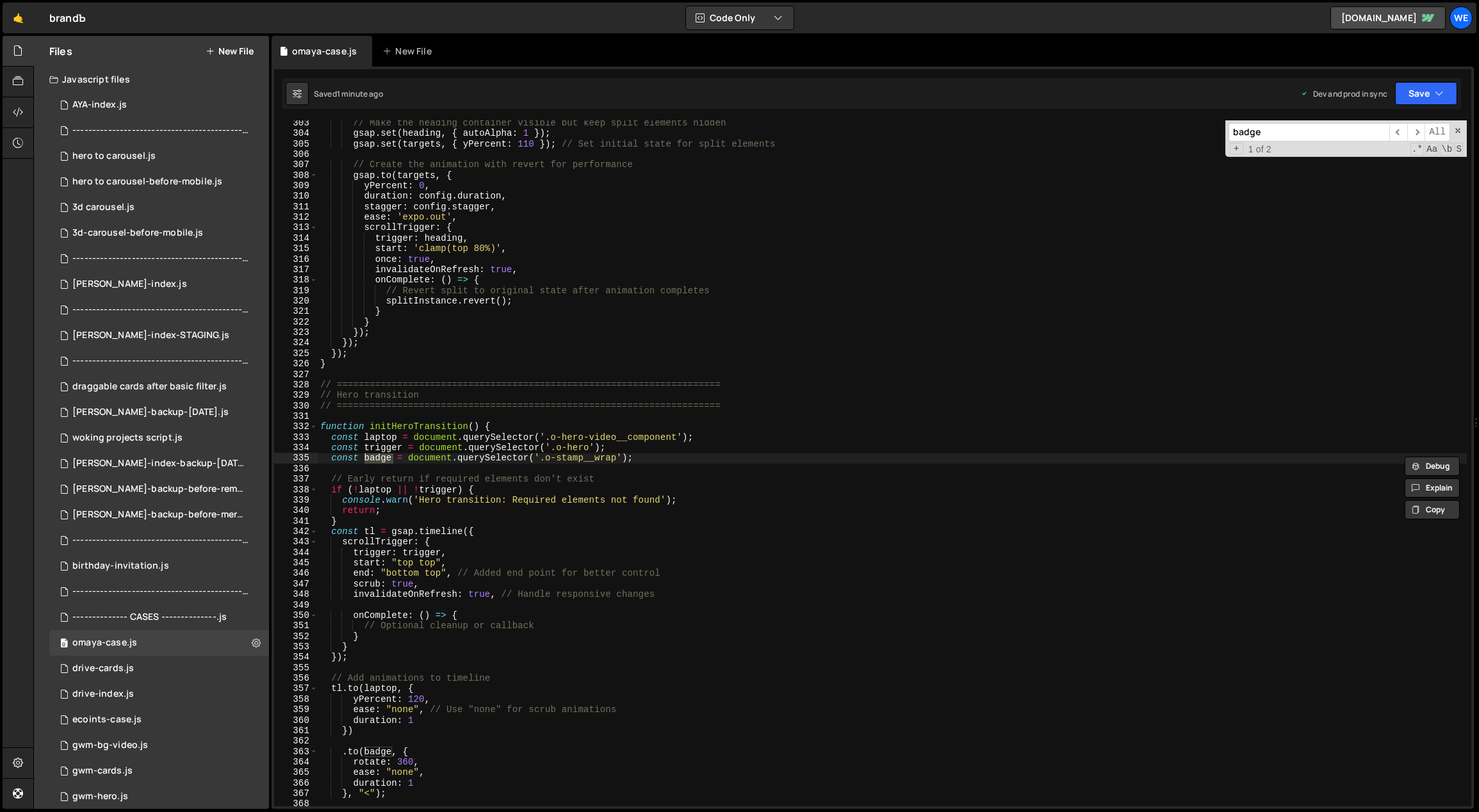
type input "badge"
click at [607, 582] on div "// Make the heading container visible but keep split elements hidden gsap . set…" at bounding box center [891, 471] width 1149 height 707
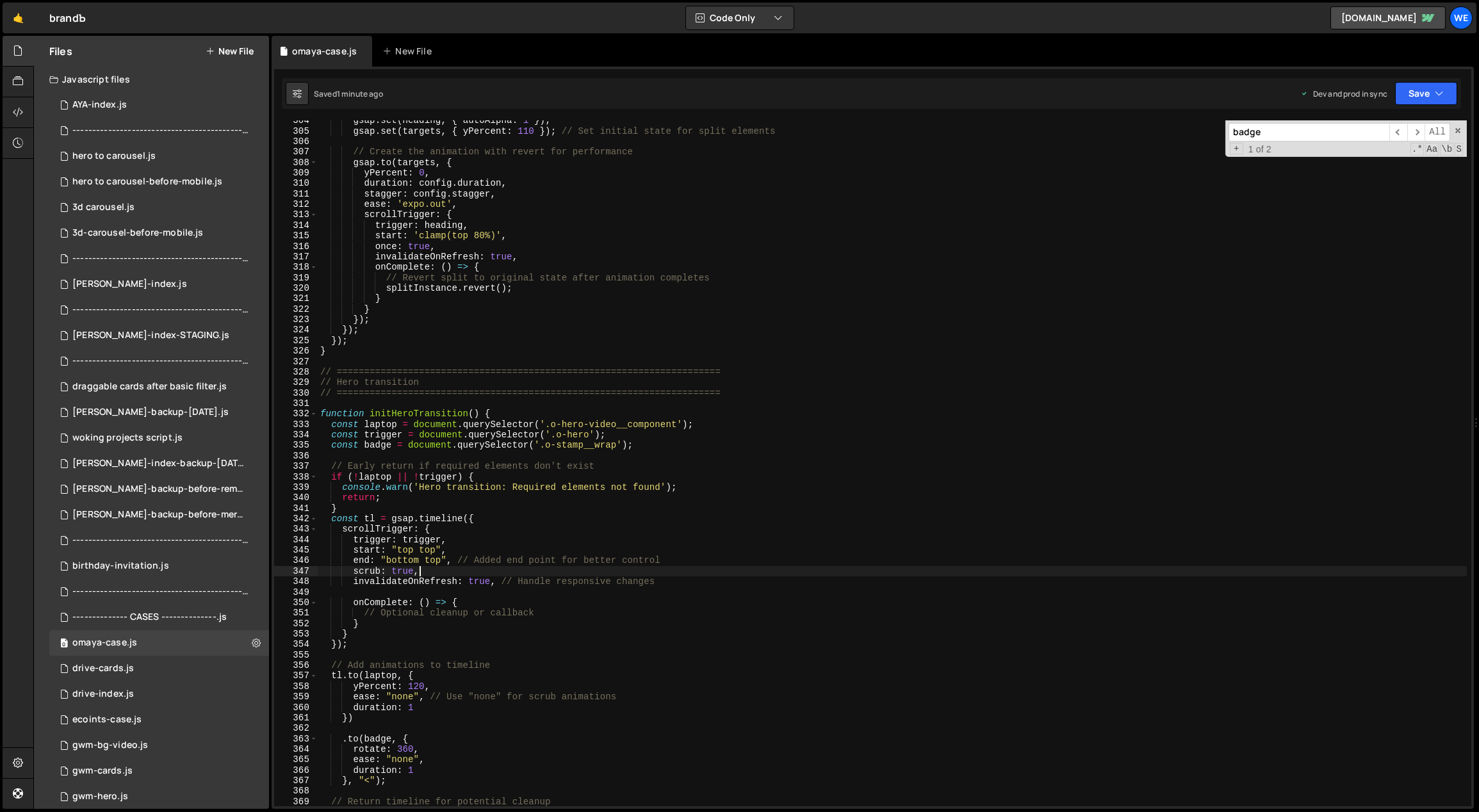
scroll to position [3230, 0]
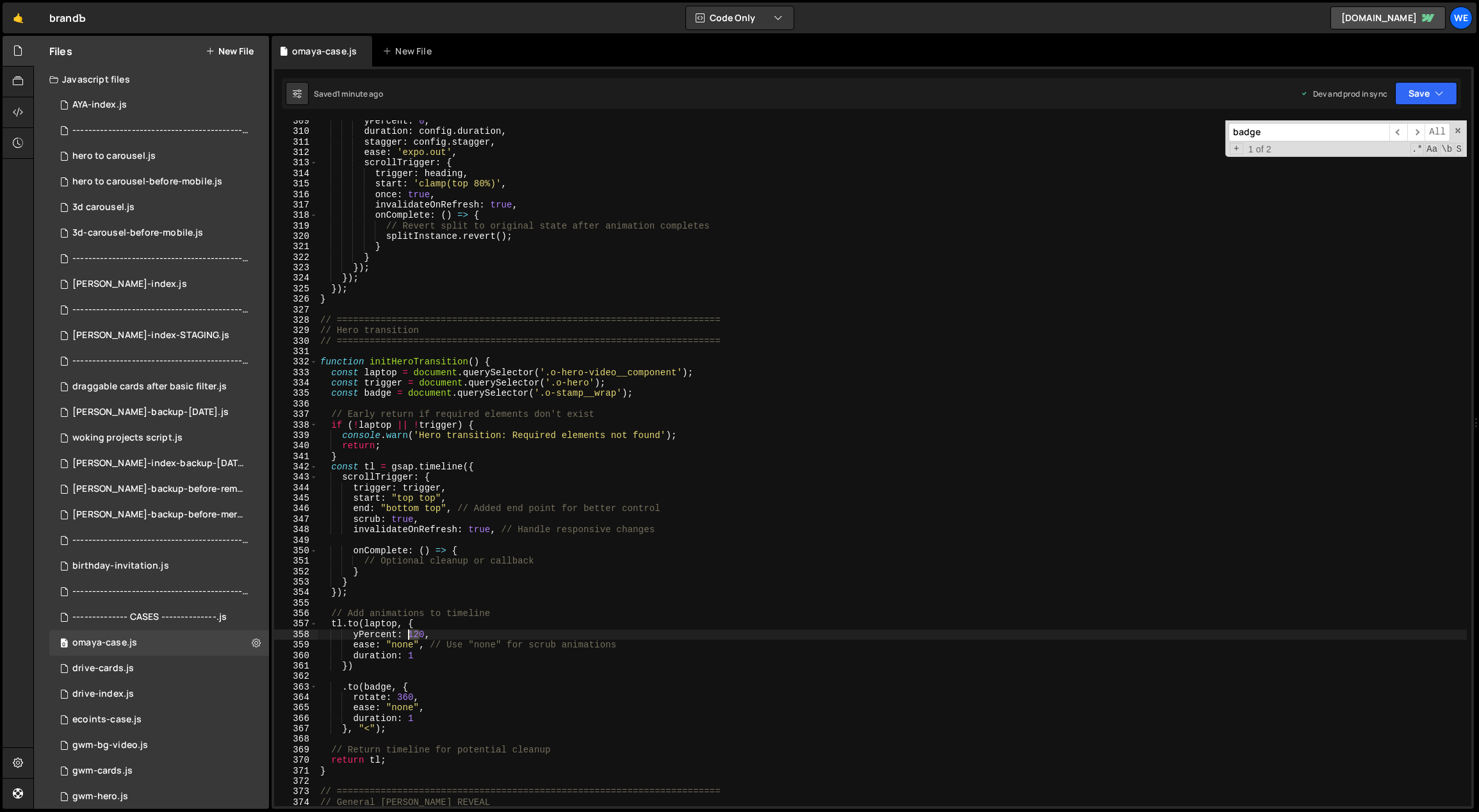
drag, startPoint x: 418, startPoint y: 636, endPoint x: 408, endPoint y: 635, distance: 10.0
click at [408, 635] on div "yPercent : 0 , duration : config . duration , stagger : config . stagger , ease…" at bounding box center [891, 469] width 1149 height 707
click at [685, 167] on div "yPercent : 0 , duration : config . duration , stagger : config . stagger , ease…" at bounding box center [891, 469] width 1149 height 707
type textarea "scrollTrigger: {"
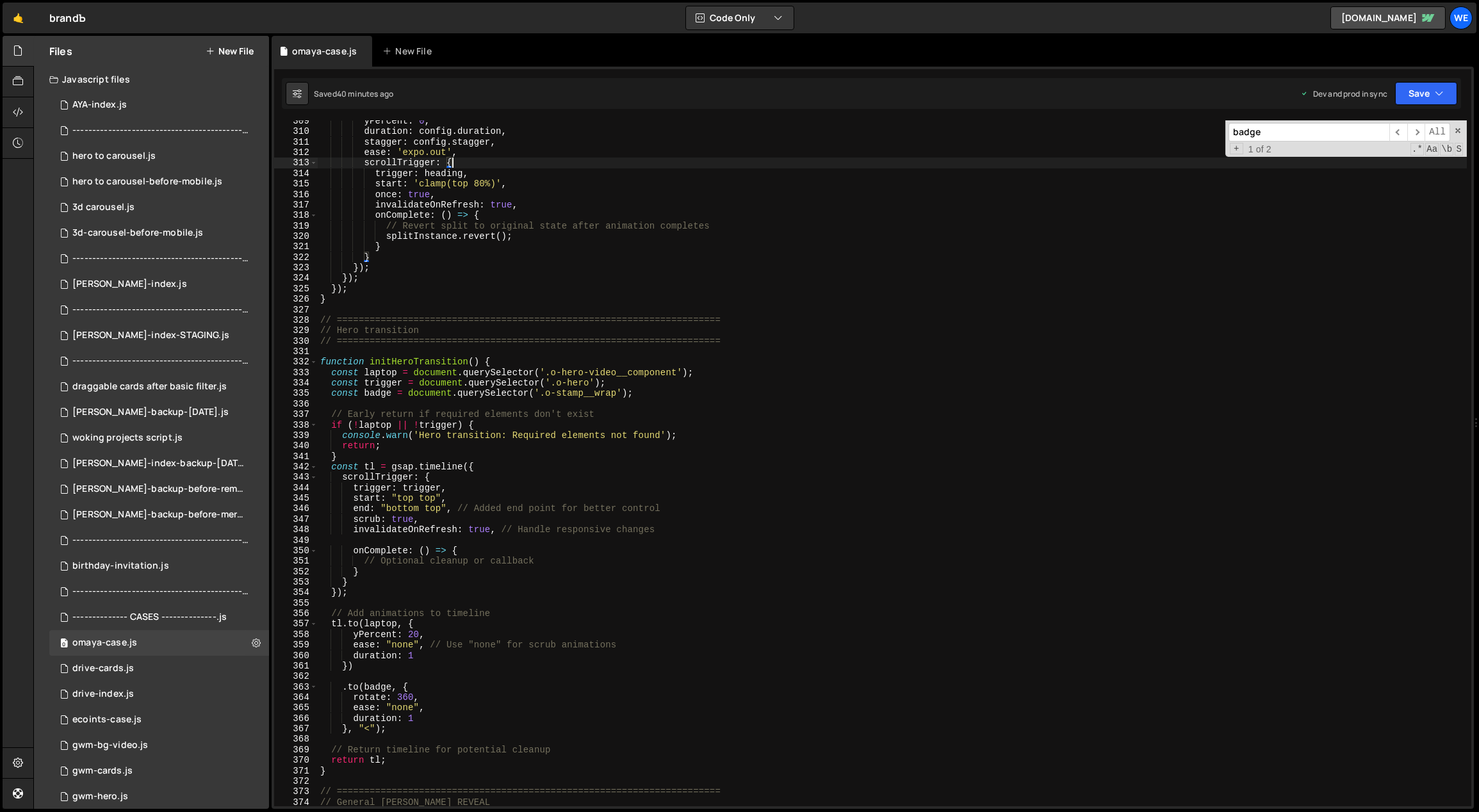
click at [1161, 44] on div "omaya-case.js New File" at bounding box center [872, 51] width 1202 height 31
click at [1063, 349] on div "yPercent : 0 , duration : config . duration , stagger : config . stagger , ease…" at bounding box center [891, 469] width 1149 height 707
click at [359, 49] on icon at bounding box center [362, 50] width 9 height 13
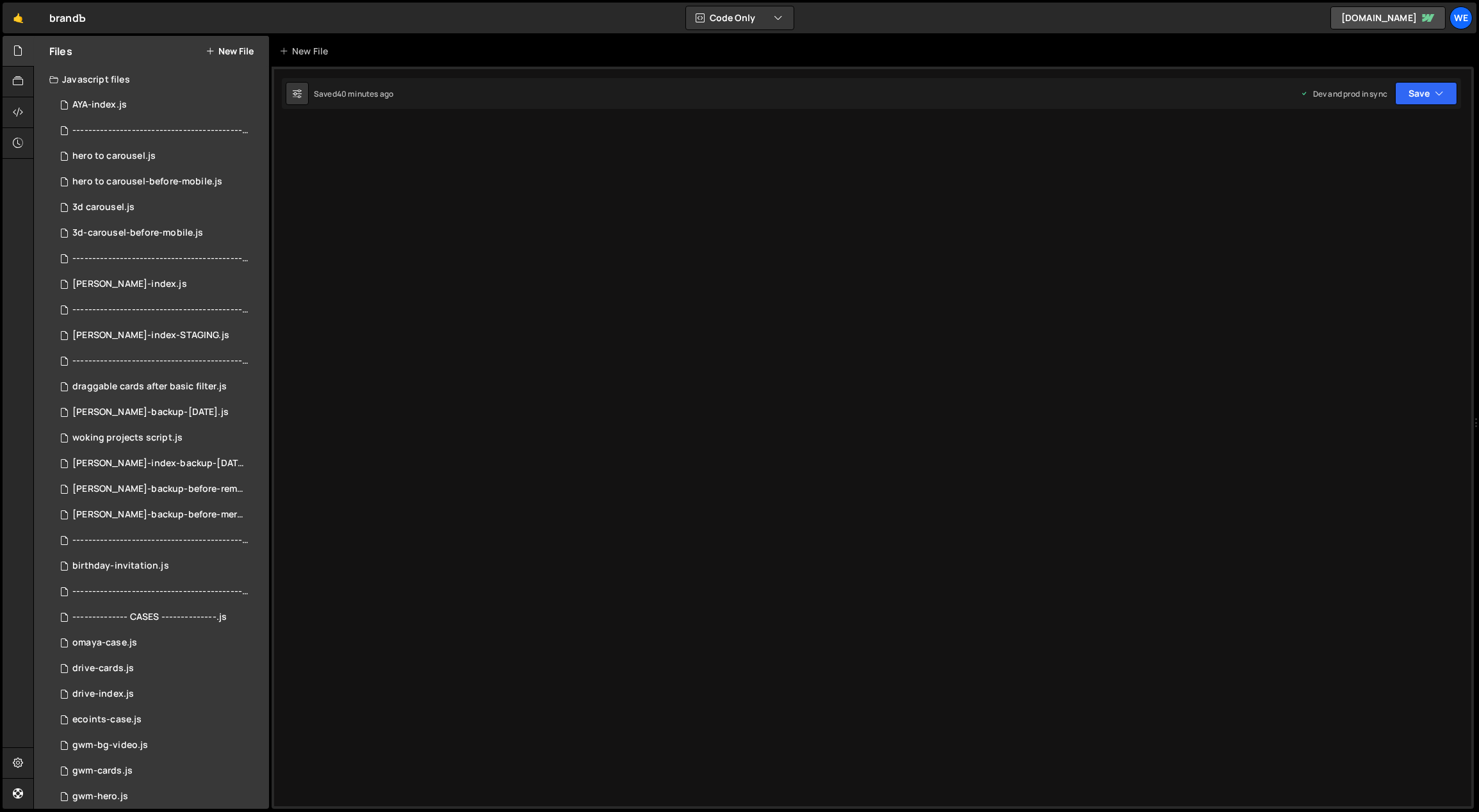
click at [574, 274] on div "Type cmd + s to save your Javascript file. XXXXXXXXXXXXXXXXXXXXXXXXXXXXXXXXXXXX…" at bounding box center [872, 437] width 1202 height 742
